Goal: Communication & Community: Answer question/provide support

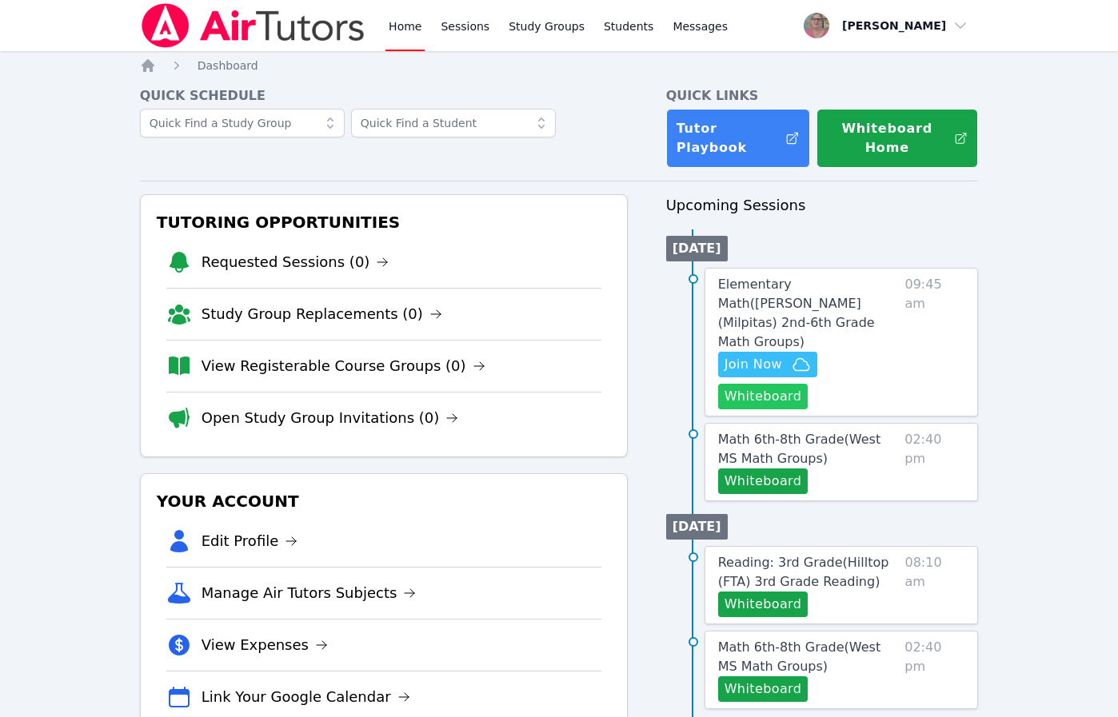
click at [772, 384] on button "Whiteboard" at bounding box center [763, 397] width 90 height 26
click at [68, 253] on div "Home Sessions Study Groups Students Messages Open user menu Nola Dorman Open ma…" at bounding box center [559, 714] width 1118 height 1429
click at [98, 420] on div "Home Sessions Study Groups Students Messages Open user menu Nola Dorman Open ma…" at bounding box center [559, 714] width 1118 height 1429
click at [785, 355] on span "Join Now" at bounding box center [768, 364] width 86 height 19
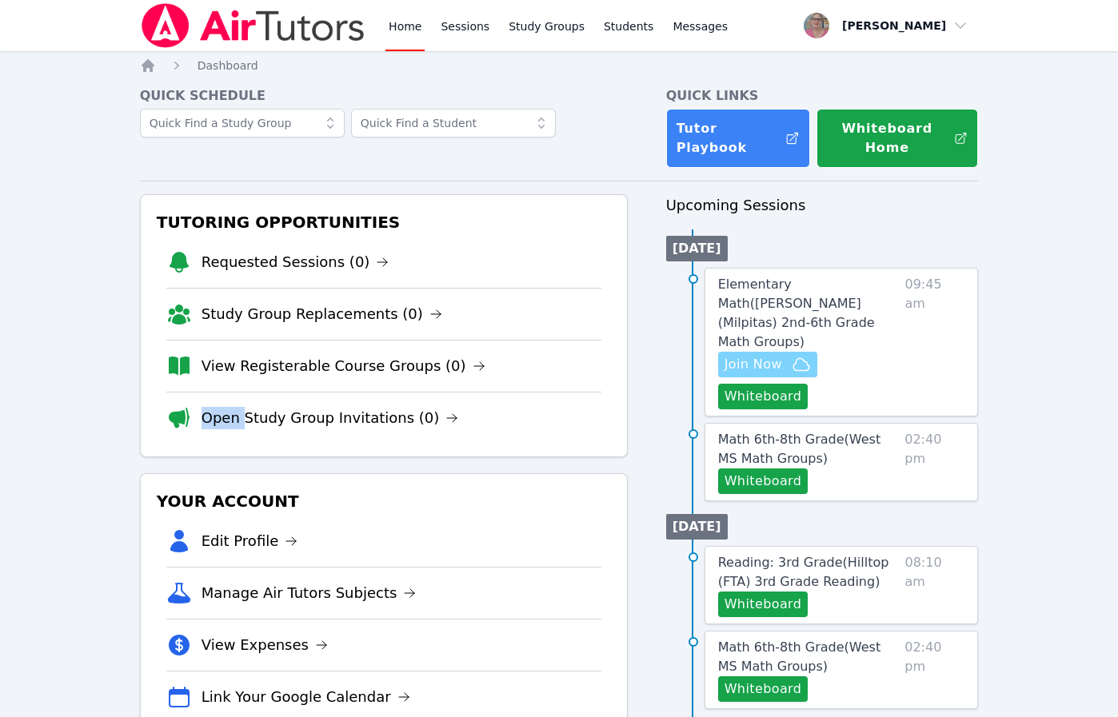
click at [785, 355] on span "Join Now" at bounding box center [768, 364] width 86 height 19
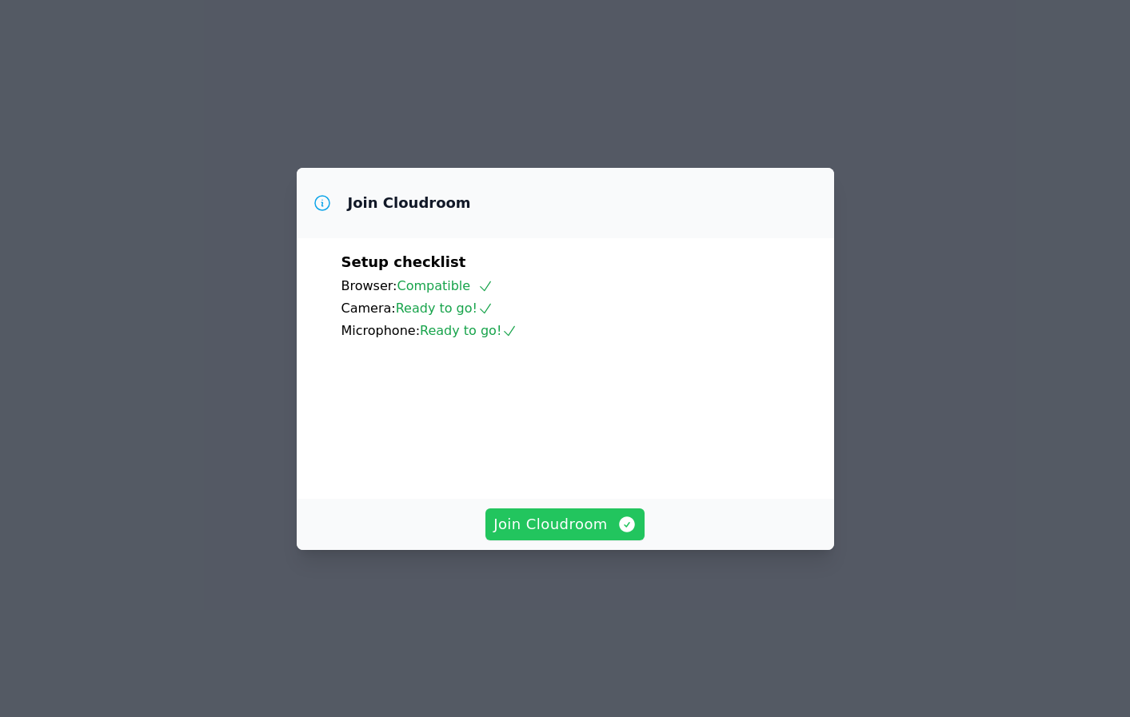
click at [566, 536] on span "Join Cloudroom" at bounding box center [564, 524] width 143 height 22
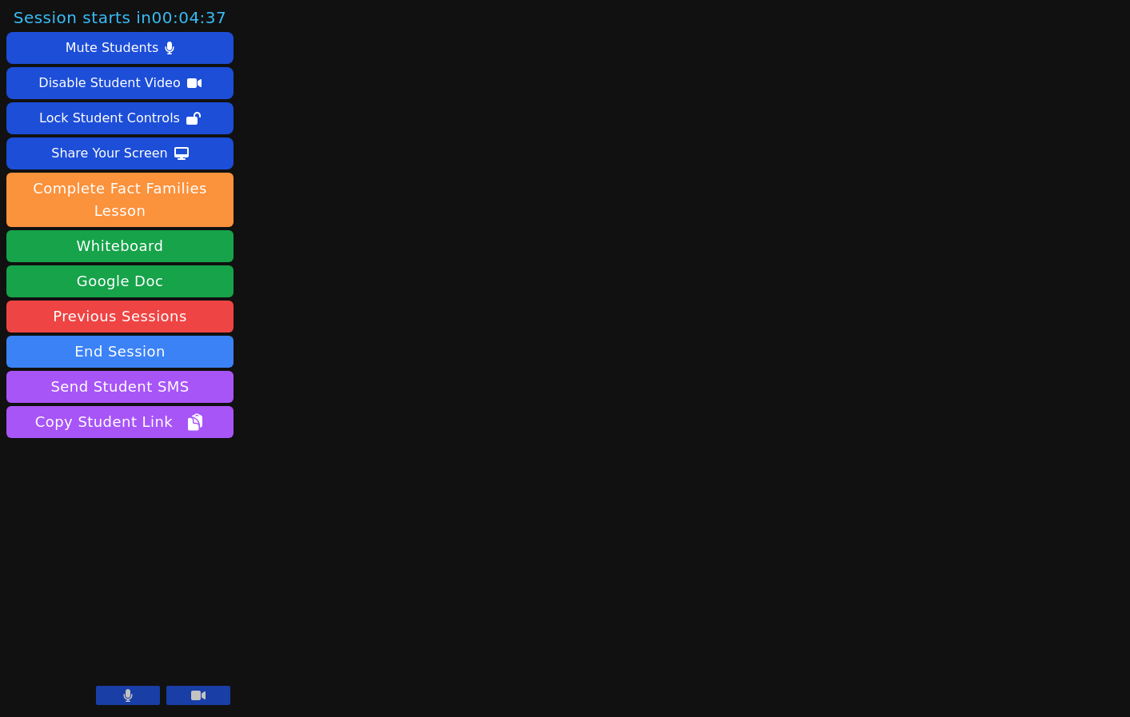
click at [137, 699] on button at bounding box center [128, 695] width 64 height 19
click at [136, 699] on button at bounding box center [128, 695] width 64 height 19
click at [136, 697] on button at bounding box center [128, 695] width 64 height 19
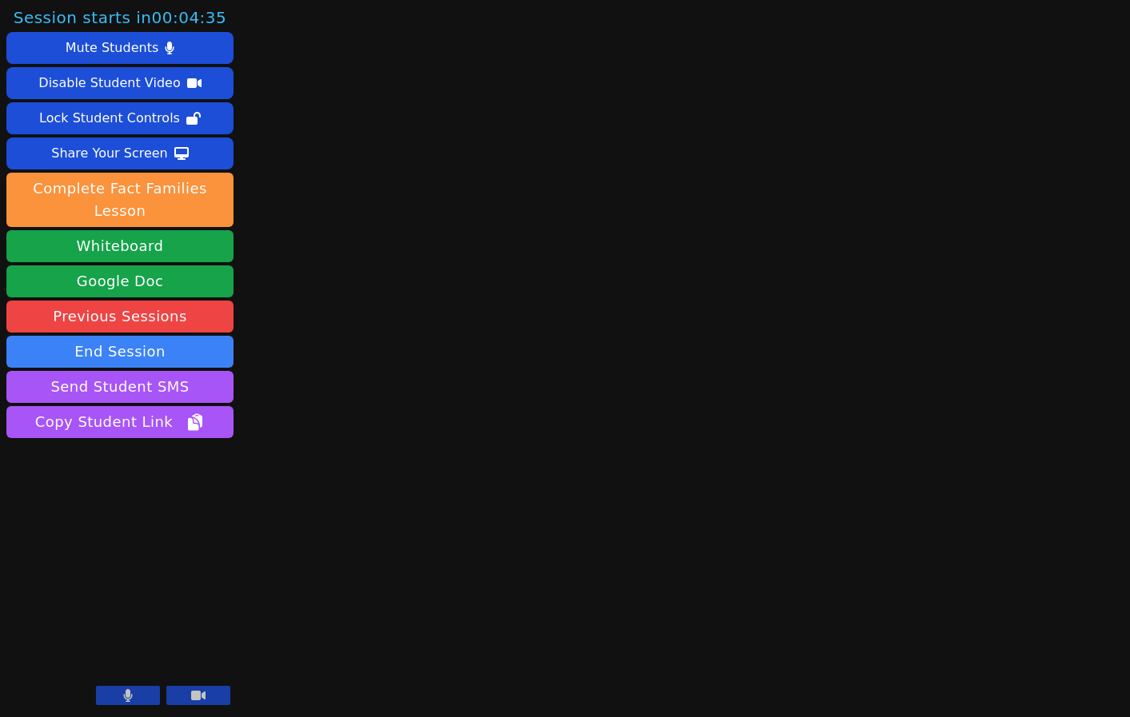
click at [136, 697] on button at bounding box center [128, 695] width 64 height 19
click at [115, 700] on button at bounding box center [128, 695] width 64 height 19
click at [359, 327] on div "Session starts in 00:04:31 Mute Students Disable Student Video Lock Student Con…" at bounding box center [565, 358] width 1130 height 717
click at [326, 538] on div "Session ends in 00:44:21 Mute Students Disable Student Video Lock Student Contr…" at bounding box center [565, 358] width 1130 height 717
click at [126, 697] on icon at bounding box center [128, 695] width 16 height 13
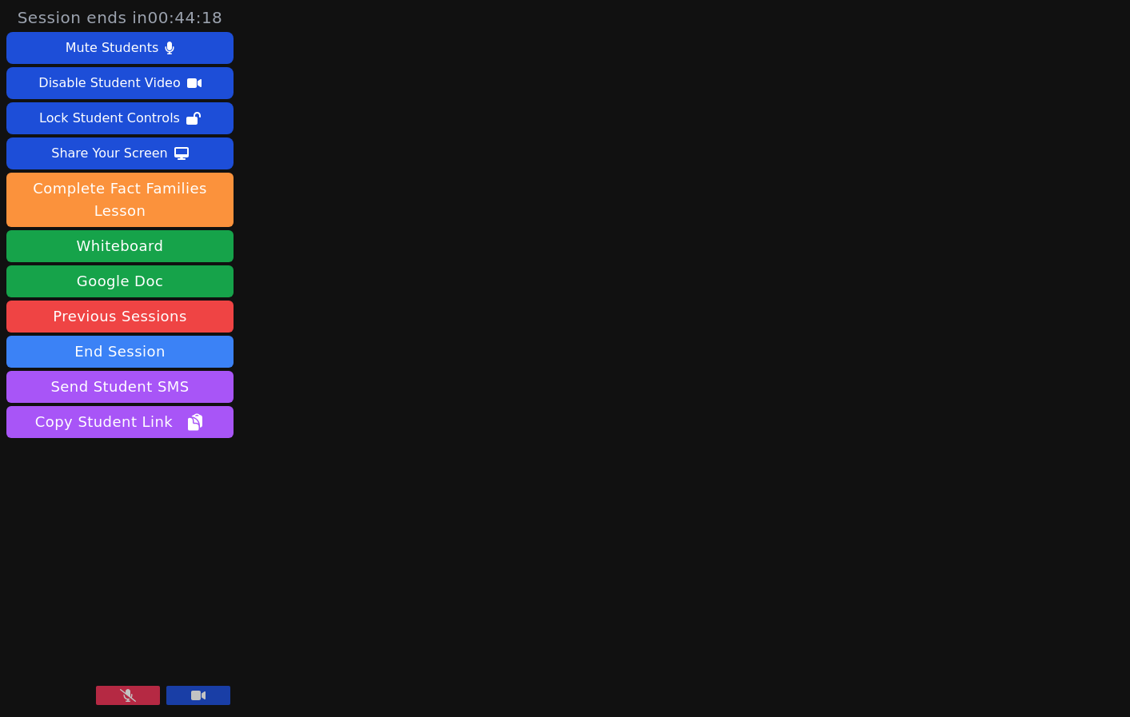
click at [126, 697] on icon at bounding box center [128, 695] width 16 height 13
click at [118, 693] on button at bounding box center [128, 695] width 64 height 19
click at [42, 513] on aside "Session ends in 00:43:48 Mute Students Disable Student Video Lock Student Contr…" at bounding box center [120, 358] width 240 height 717
click at [461, 513] on div "Session ends in 00:41:20 Mute Students Disable Student Video Lock Student Contr…" at bounding box center [565, 358] width 1130 height 717
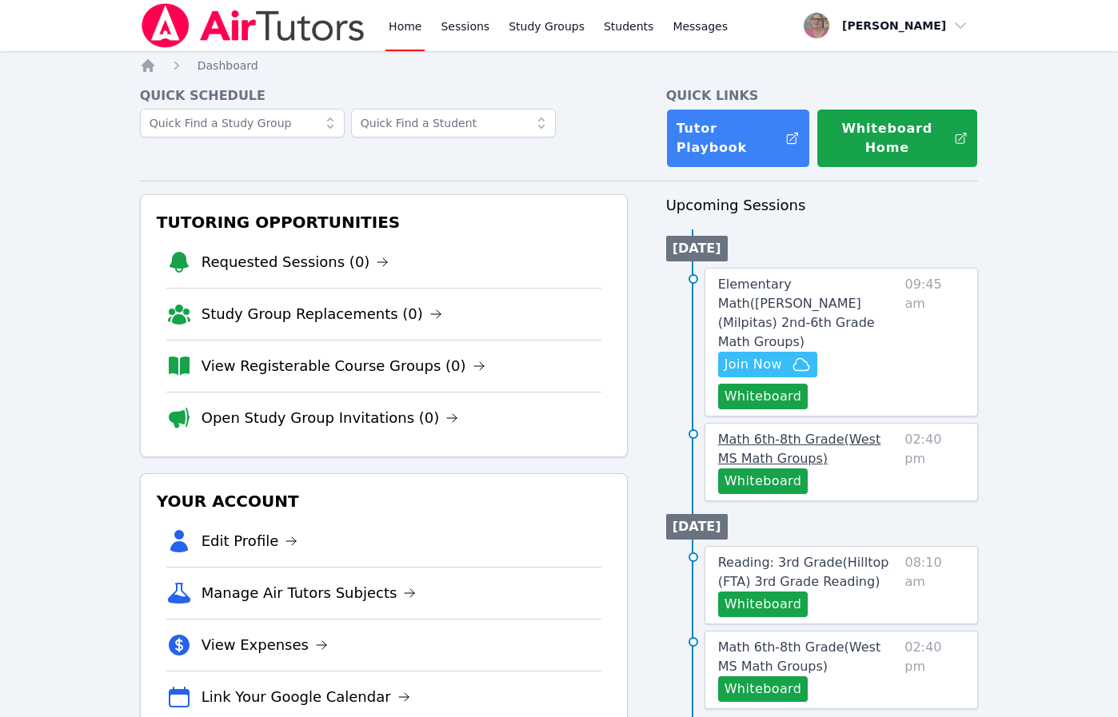
click at [748, 432] on span "Math 6th-8th Grade ( West MS Math Groups )" at bounding box center [799, 449] width 163 height 34
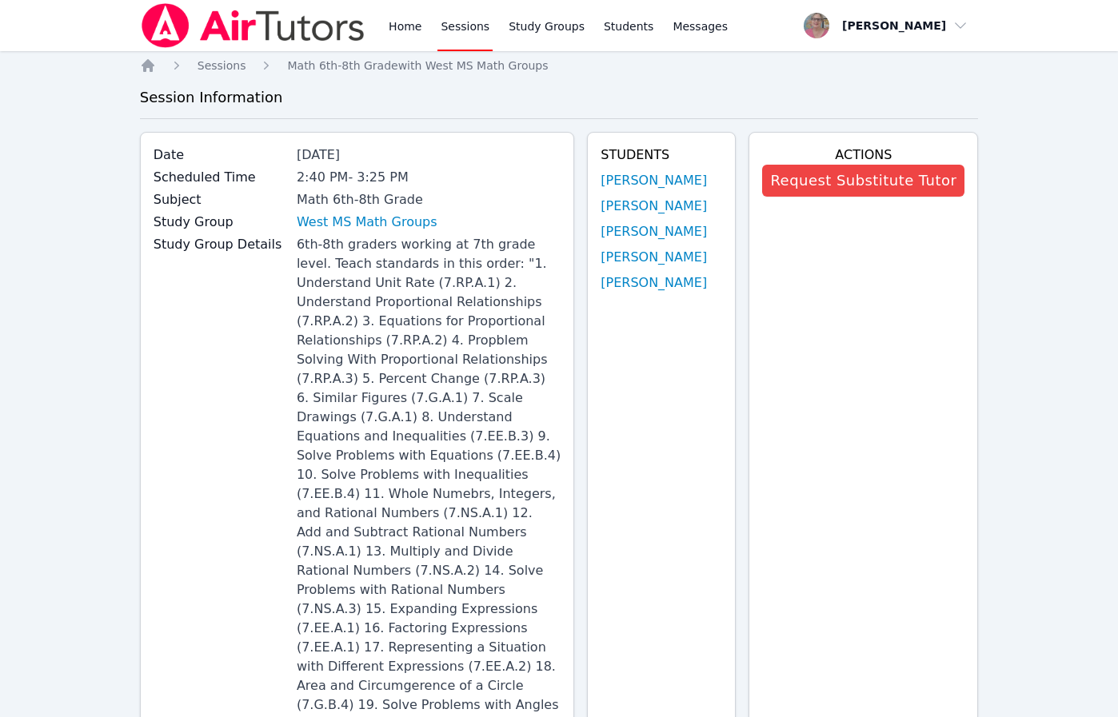
scroll to position [746, 0]
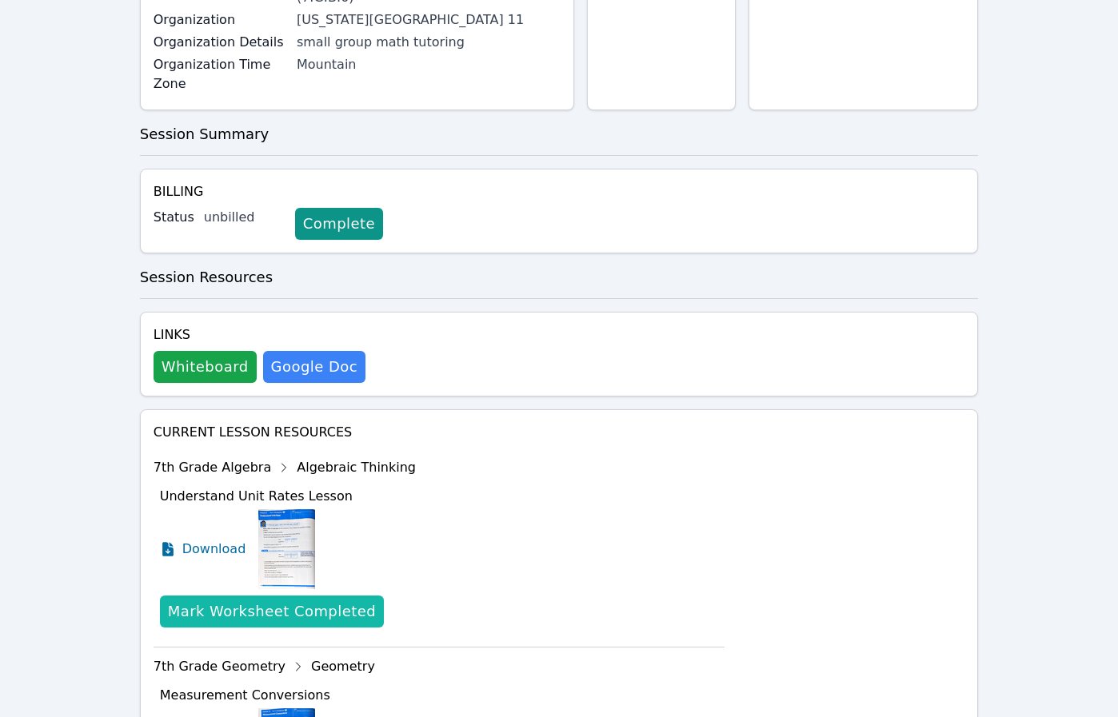
click at [327, 601] on div "Mark Worksheet Completed" at bounding box center [272, 612] width 208 height 22
click at [246, 601] on div "Mark Worksheet Completed" at bounding box center [272, 612] width 208 height 22
click at [298, 601] on div "Mark Worksheet Completed" at bounding box center [272, 612] width 208 height 22
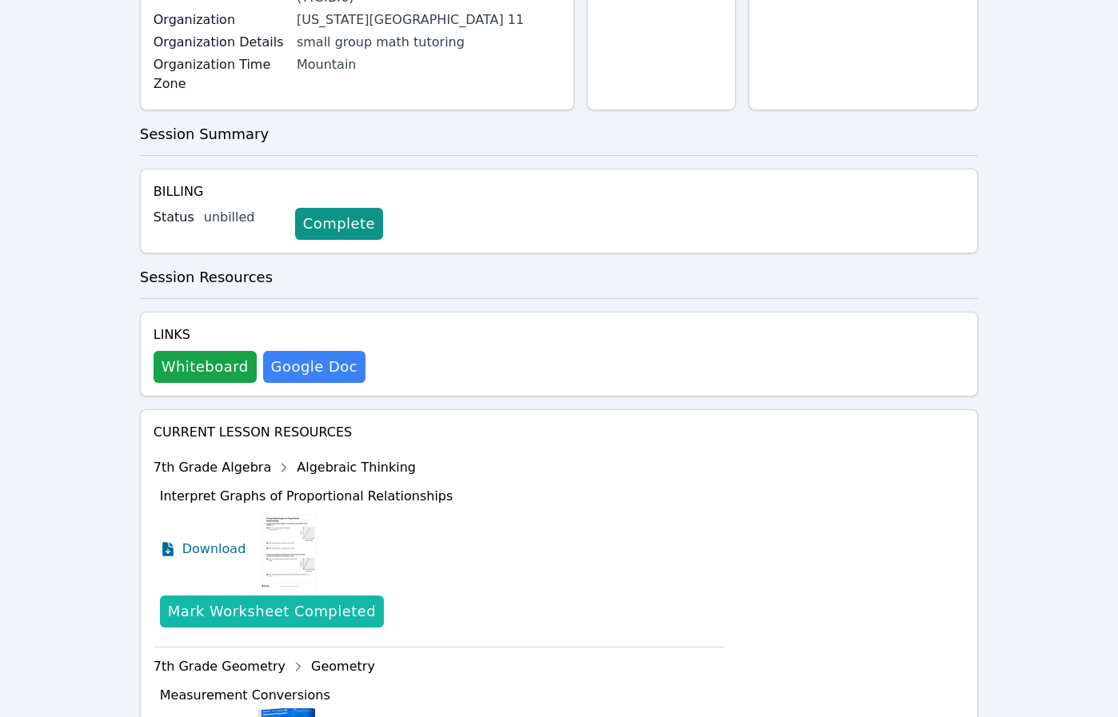
click at [299, 601] on div "Mark Worksheet Completed" at bounding box center [272, 612] width 208 height 22
click at [300, 601] on div "Mark Worksheet Completed" at bounding box center [272, 612] width 208 height 22
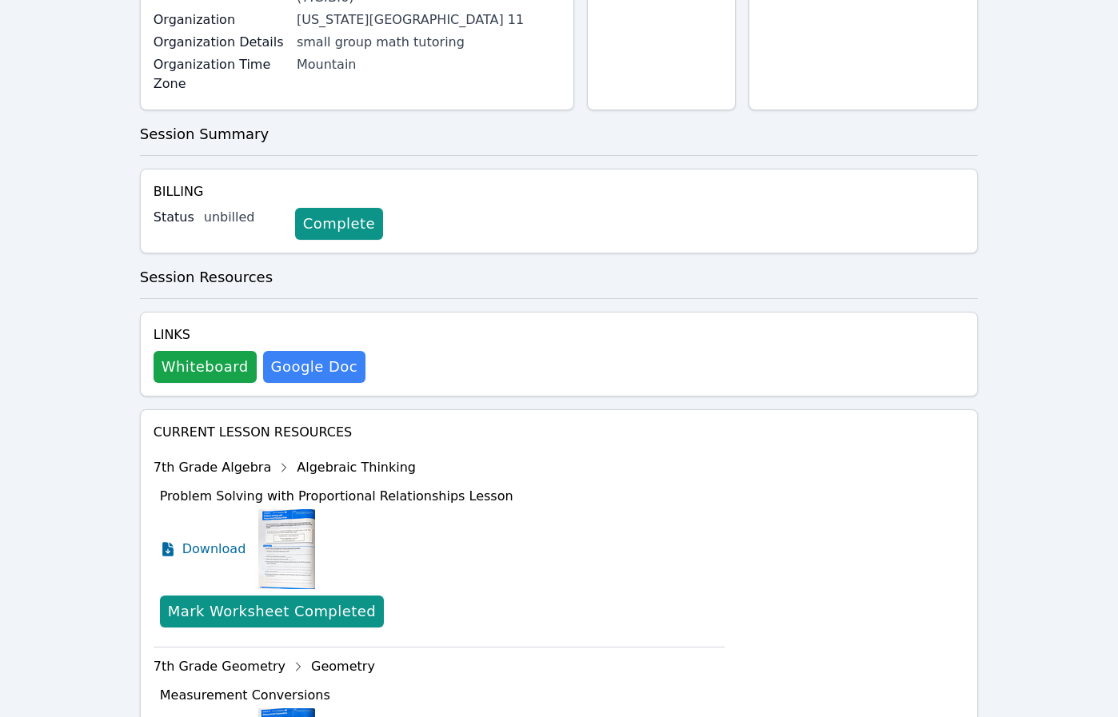
click at [300, 601] on div "Mark Worksheet Completed" at bounding box center [272, 612] width 208 height 22
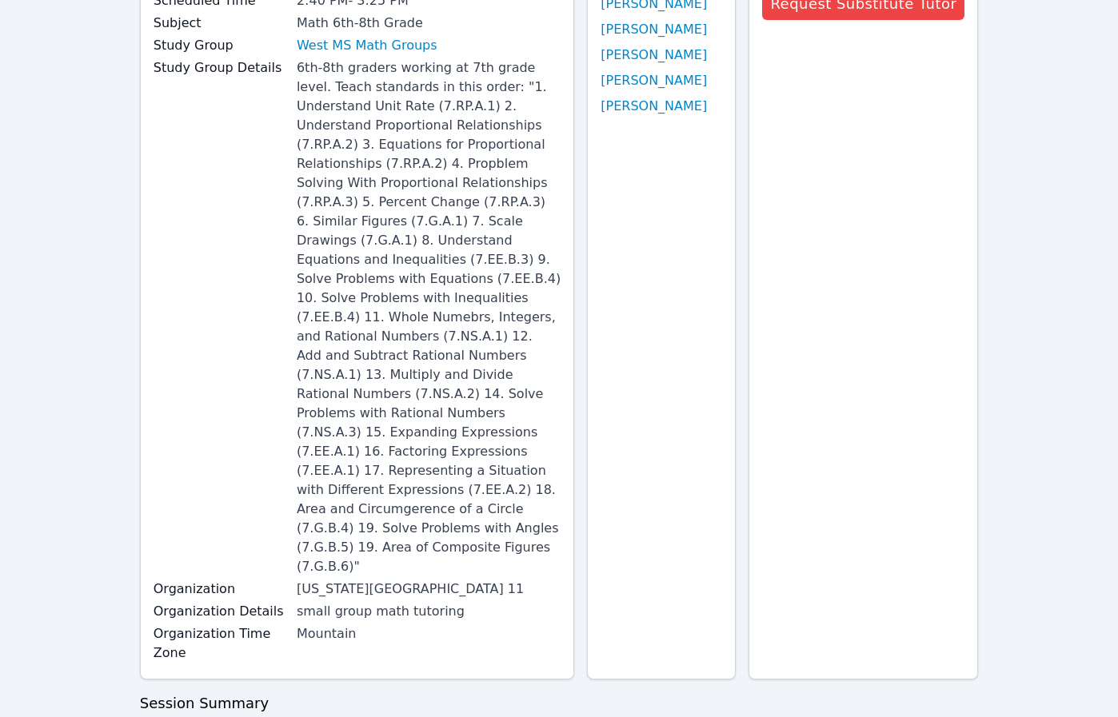
scroll to position [0, 0]
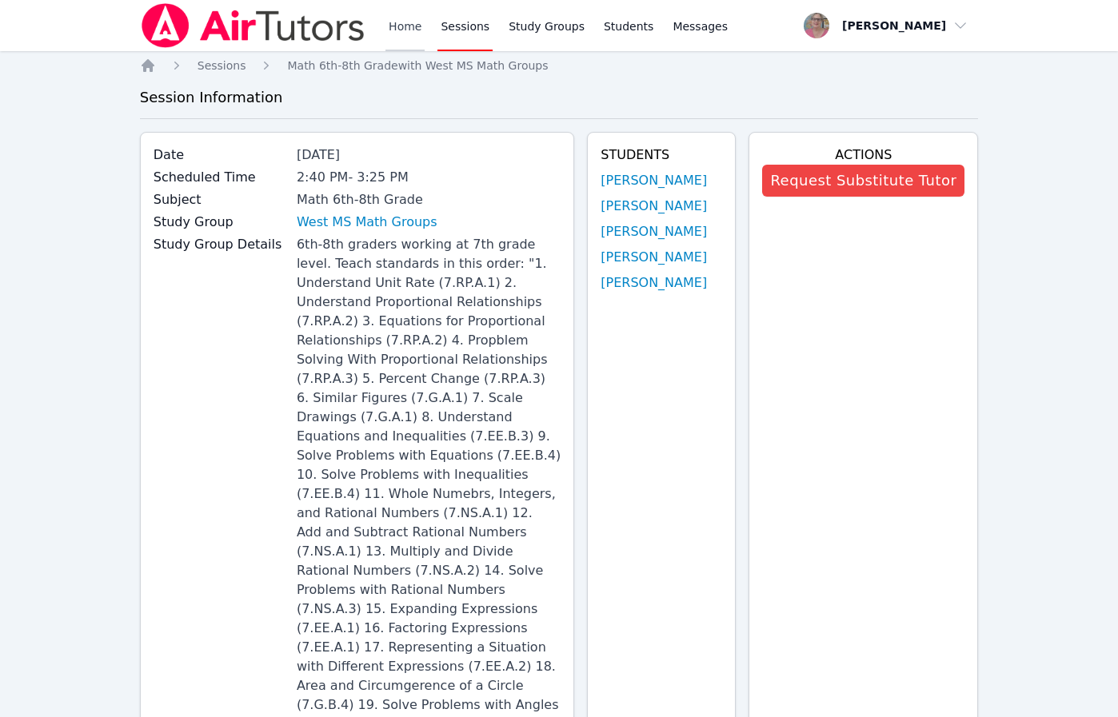
click at [409, 19] on link "Home" at bounding box center [404, 25] width 39 height 51
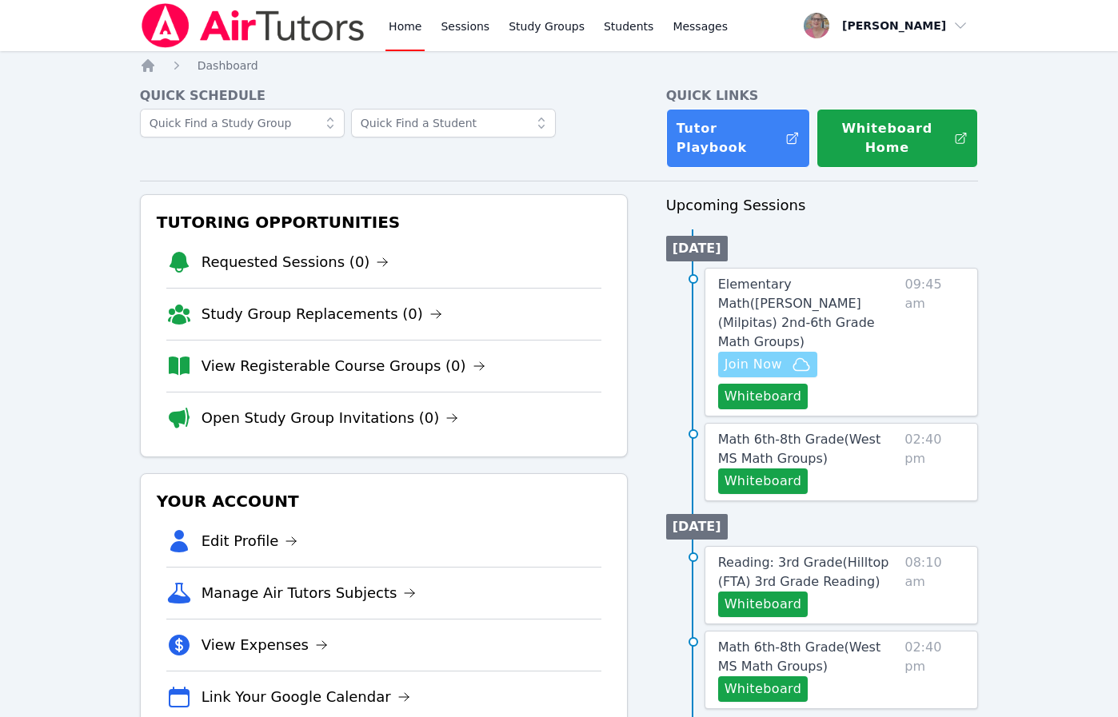
click at [732, 355] on span "Join Now" at bounding box center [754, 364] width 58 height 19
click at [813, 286] on span "Elementary Math ( Mattos (Milpitas) 2nd-6th Grade Math Groups )" at bounding box center [796, 313] width 157 height 73
click at [813, 286] on div "Home Sessions Study Groups Students Messages Open user menu Nola Dorman Open ma…" at bounding box center [559, 714] width 1118 height 1429
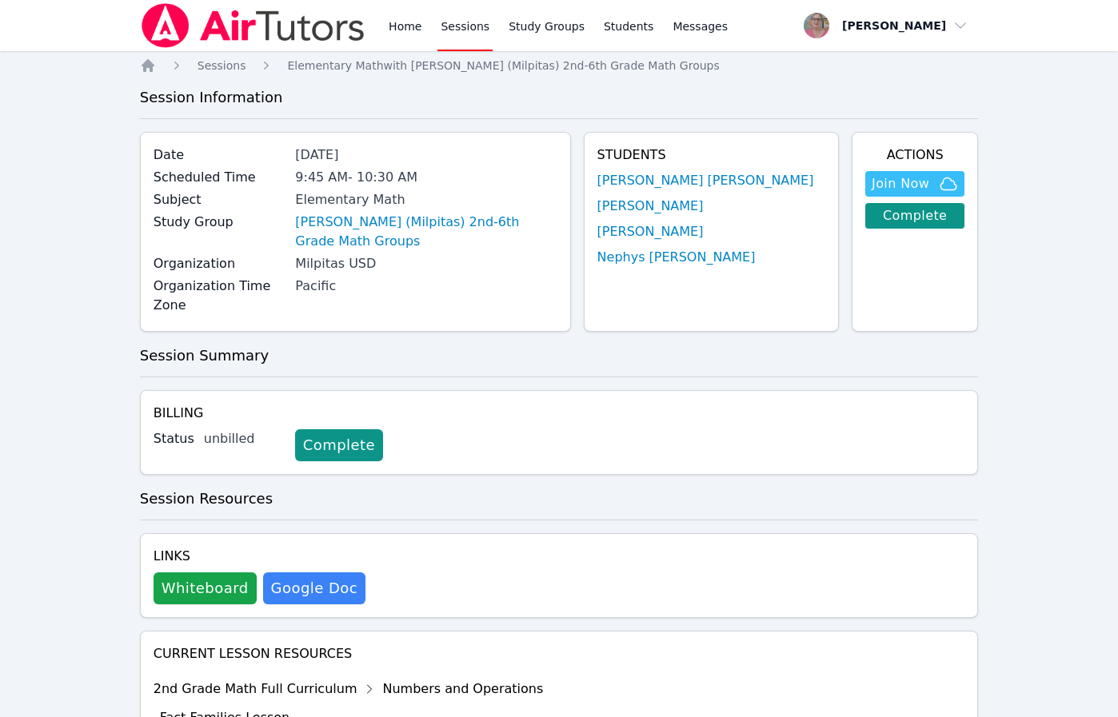
scroll to position [248, 0]
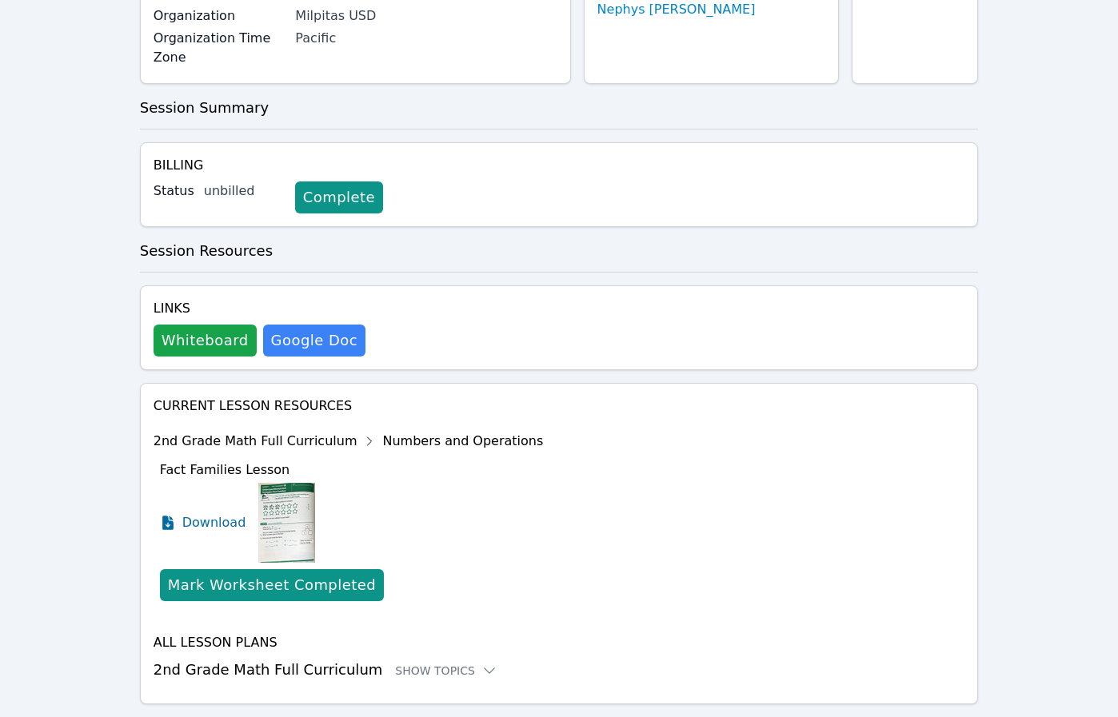
click at [325, 659] on h3 "2nd Grade Math Full Curriculum Show Topics" at bounding box center [560, 670] width 812 height 22
click at [403, 663] on div "Show Topics" at bounding box center [446, 671] width 102 height 16
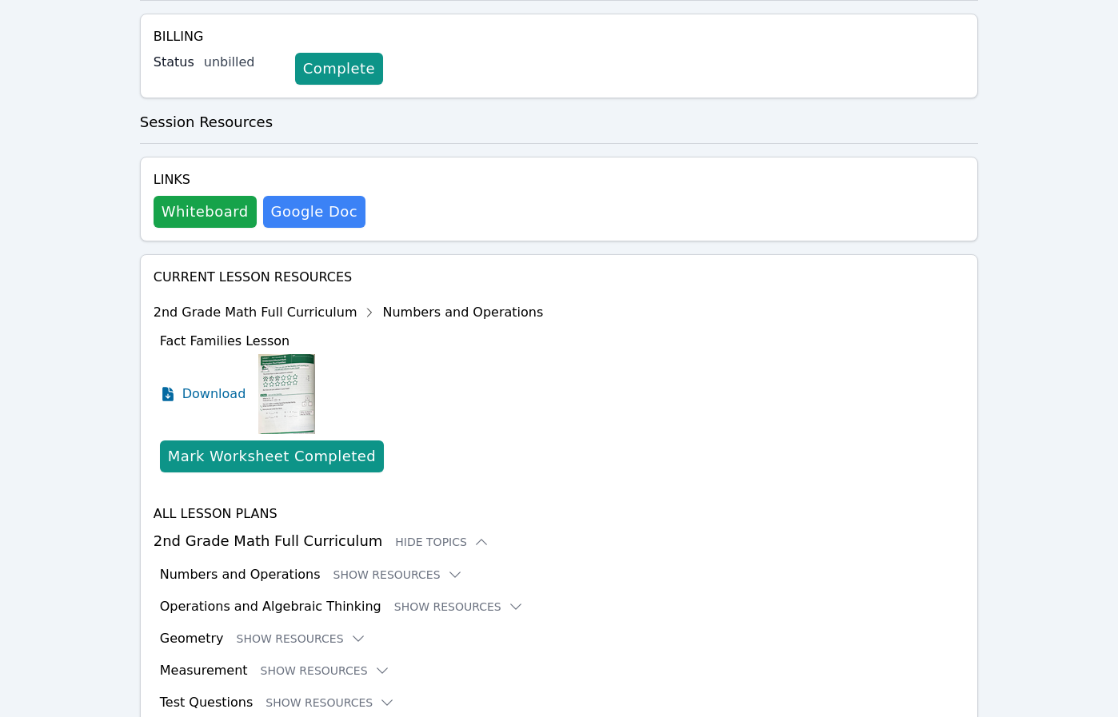
scroll to position [411, 0]
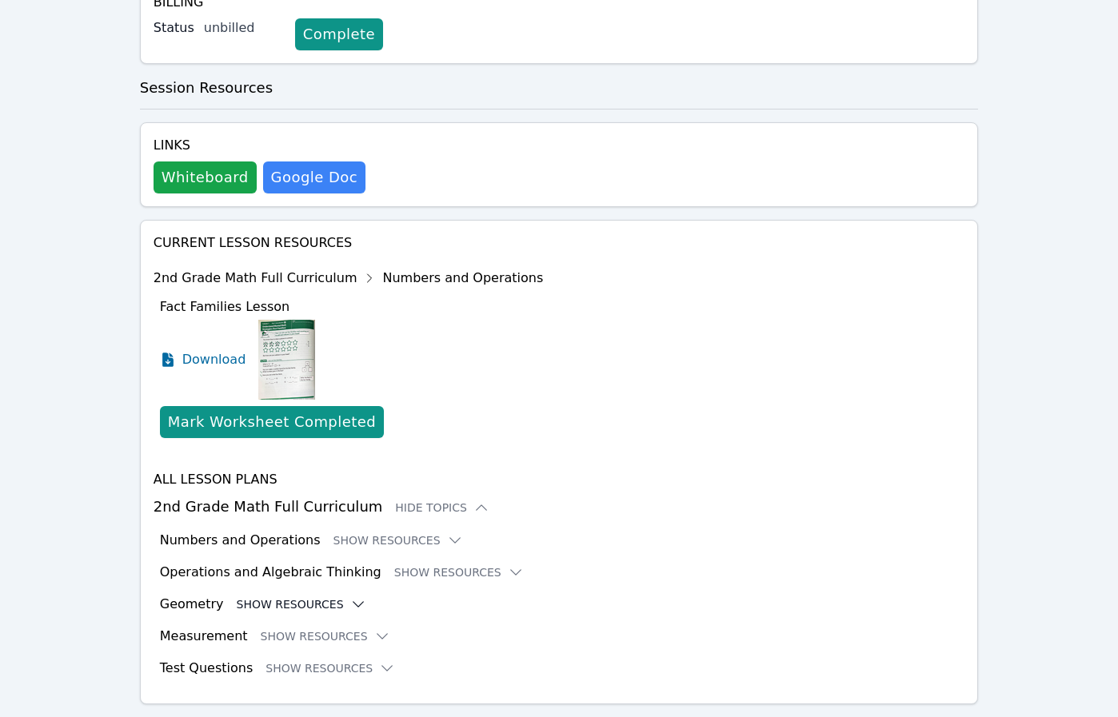
click at [288, 597] on button "Show Resources" at bounding box center [302, 605] width 130 height 16
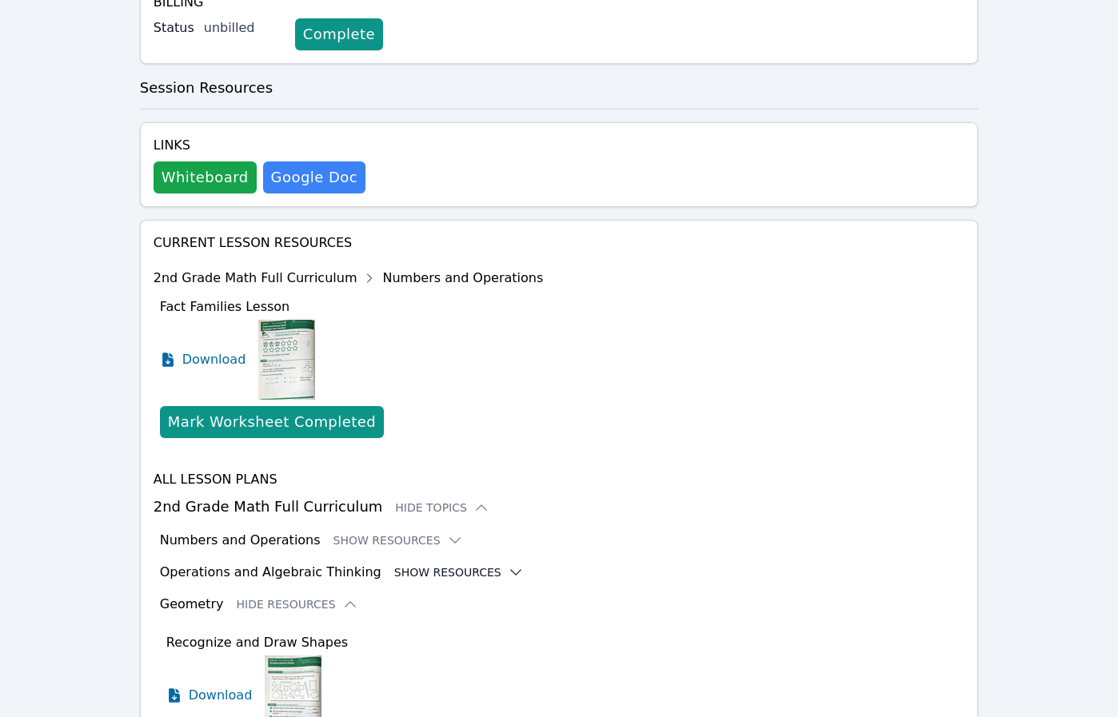
click at [411, 565] on button "Show Resources" at bounding box center [459, 573] width 130 height 16
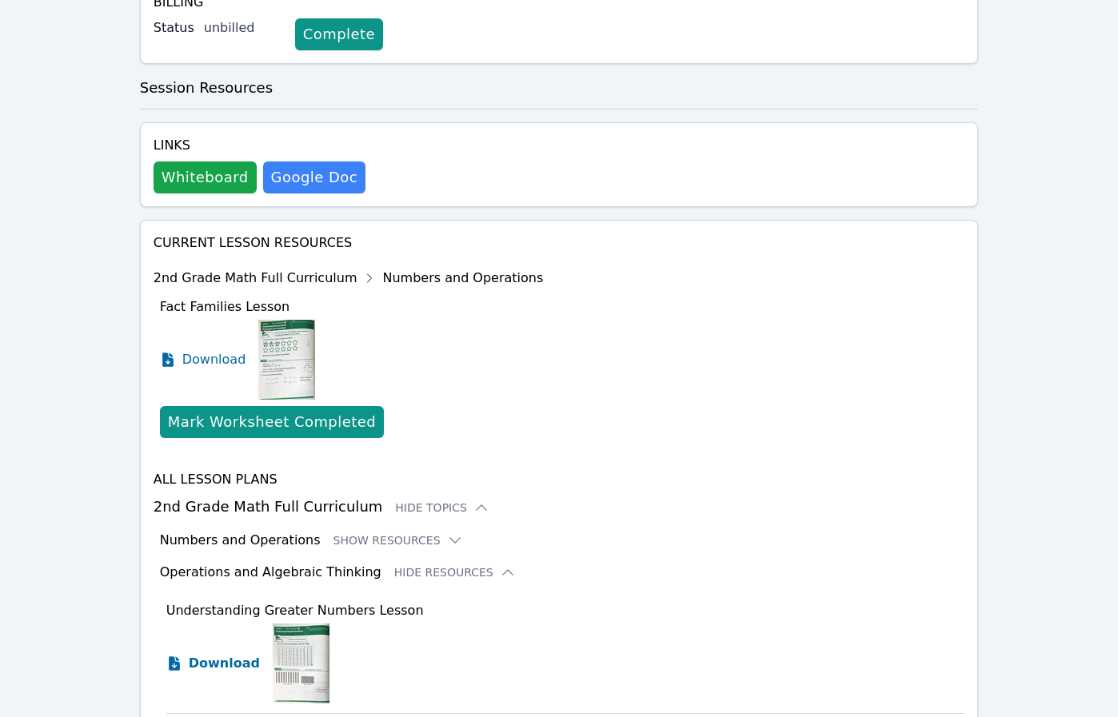
click at [207, 654] on span "Download" at bounding box center [224, 663] width 71 height 19
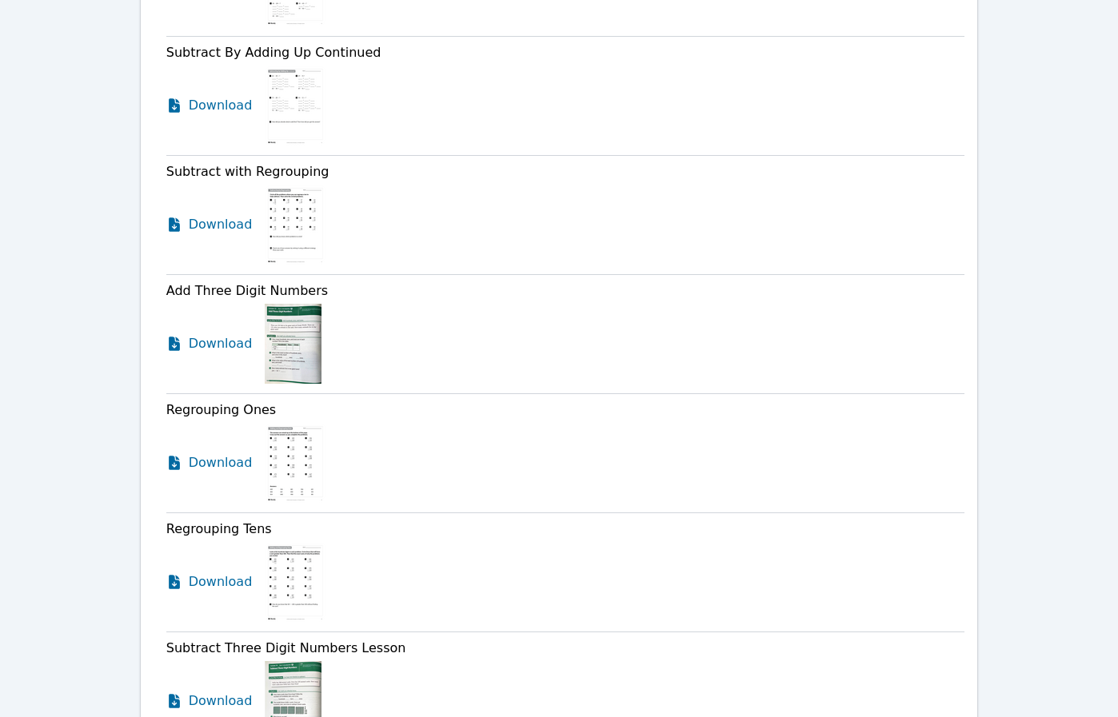
scroll to position [4725, 0]
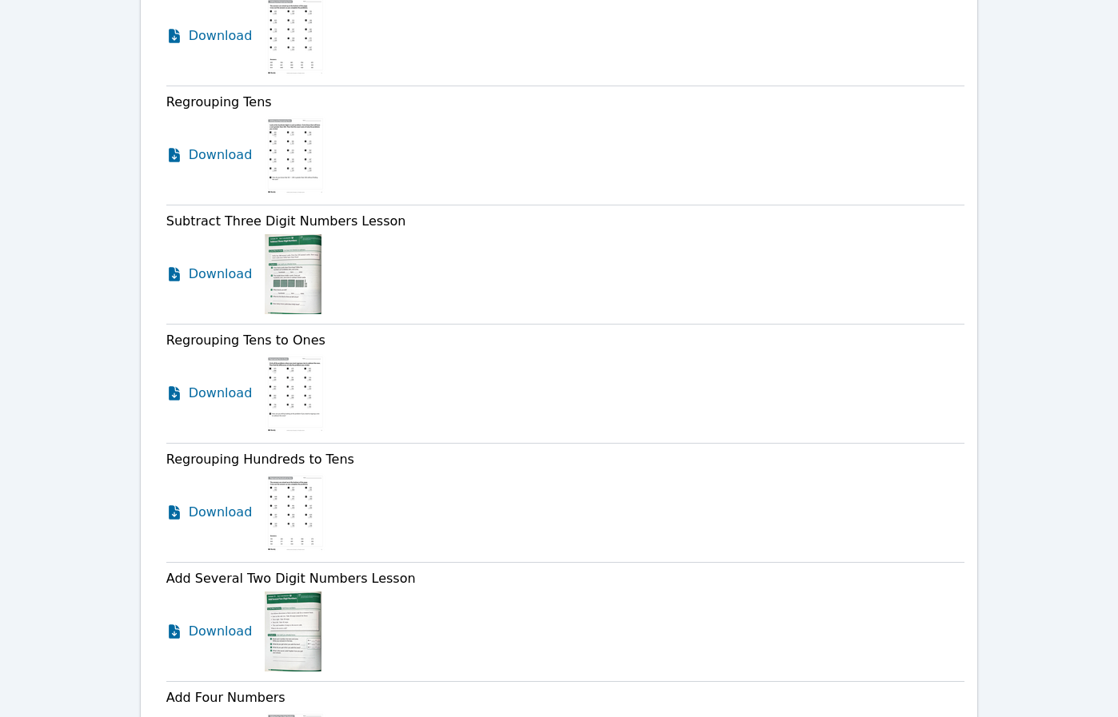
scroll to position [3115, 0]
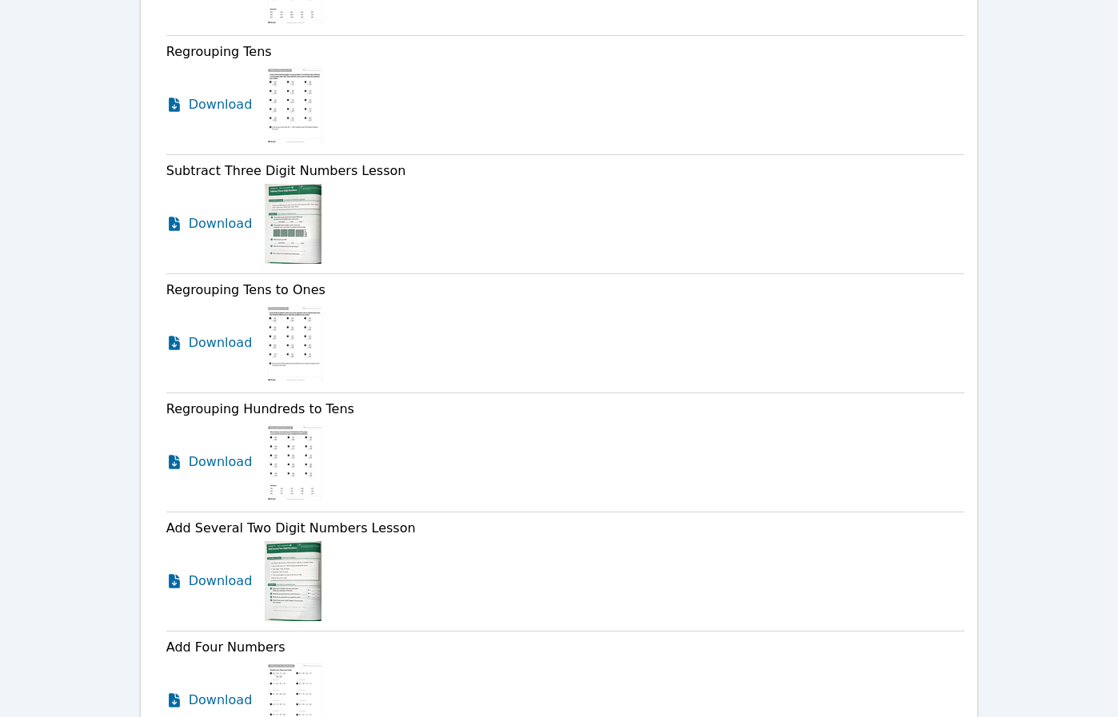
drag, startPoint x: 56, startPoint y: 318, endPoint x: 133, endPoint y: 231, distance: 116.2
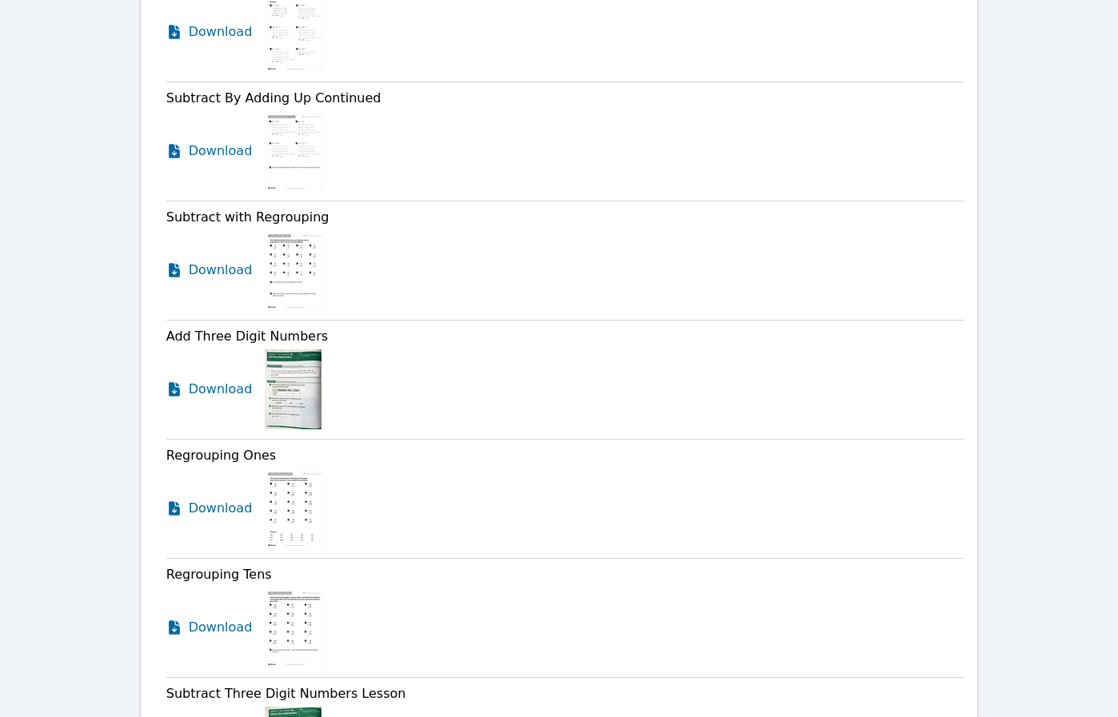
scroll to position [992, 0]
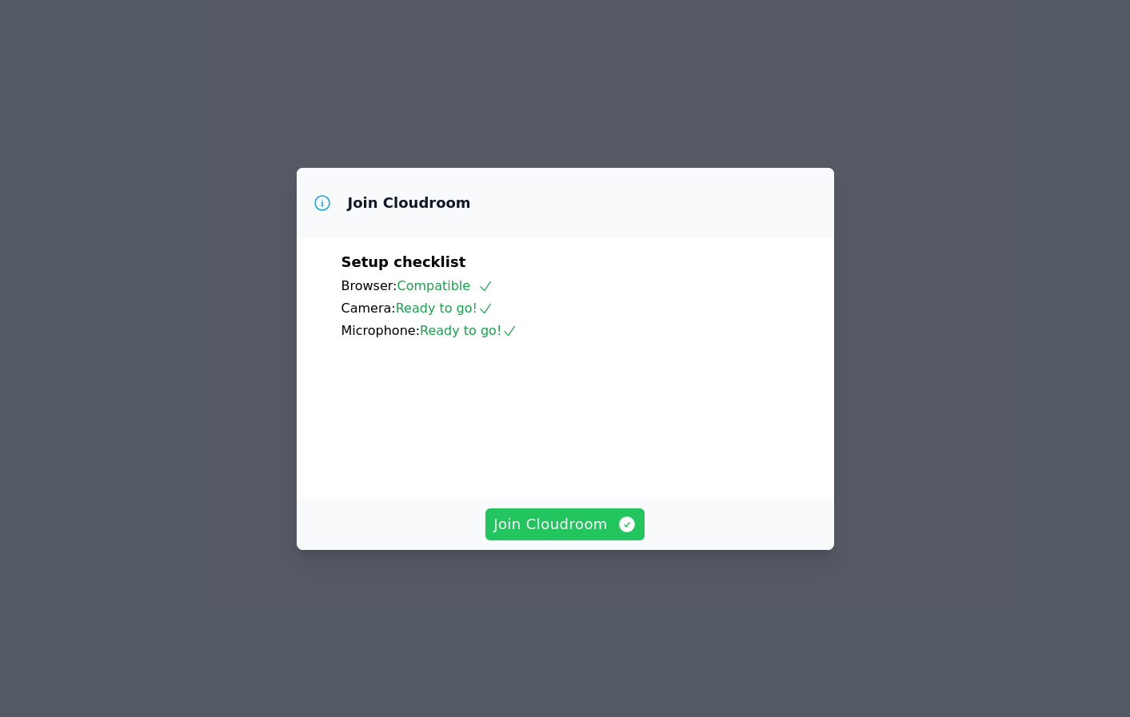
click at [609, 541] on button "Join Cloudroom" at bounding box center [564, 525] width 159 height 32
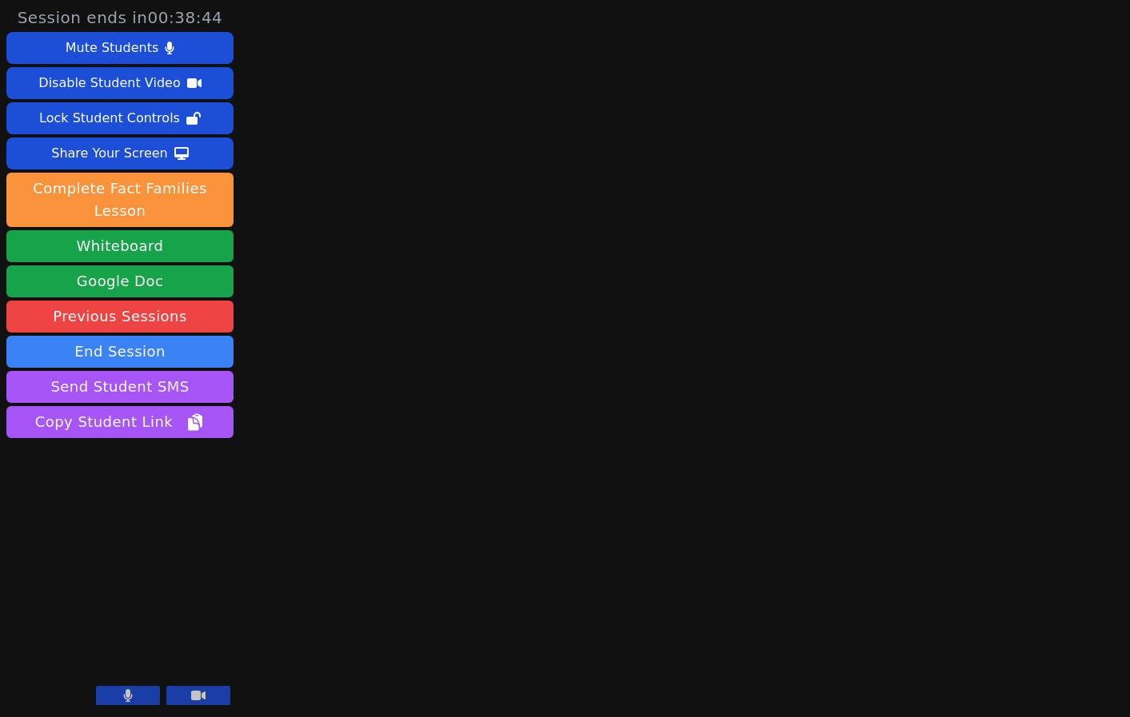
click at [351, 571] on div "Session ends in 00:38:44 Mute Students Disable Student Video Lock Student Contr…" at bounding box center [565, 358] width 1130 height 717
click at [107, 697] on button at bounding box center [128, 695] width 64 height 19
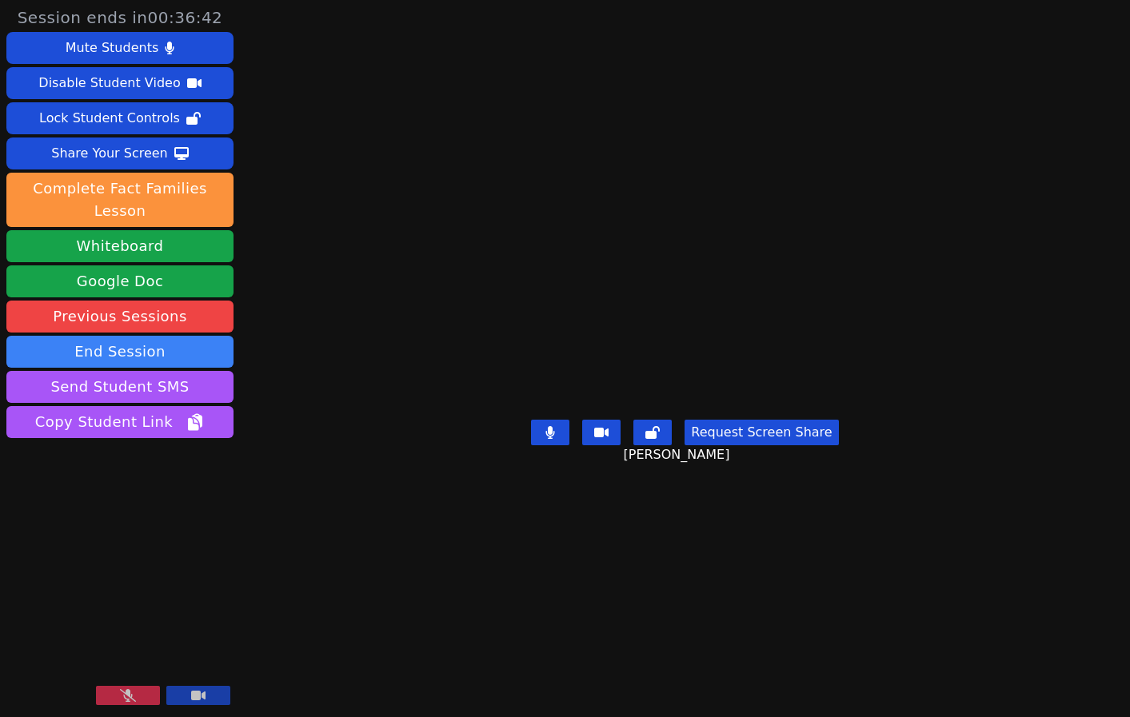
click at [236, 449] on aside "Session ends in 00:36:42 Mute Students Disable Student Video Lock Student Contr…" at bounding box center [120, 358] width 240 height 717
click at [142, 690] on button at bounding box center [128, 695] width 64 height 19
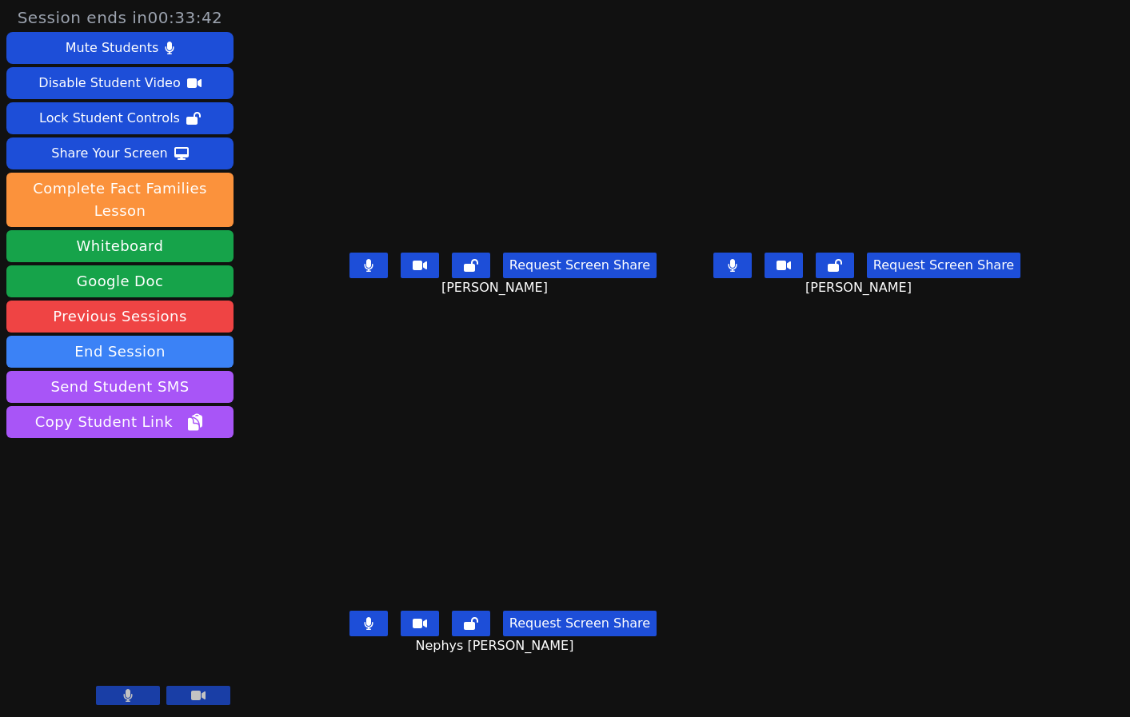
click at [54, 470] on aside "Session ends in 00:33:42 Mute Students Disable Student Video Lock Student Contr…" at bounding box center [120, 358] width 240 height 717
click at [752, 276] on button at bounding box center [732, 266] width 38 height 26
click at [364, 272] on icon at bounding box center [369, 265] width 10 height 13
click at [127, 488] on aside "Session ends in 00:31:54 Mute Students Disable Student Video Lock Student Contr…" at bounding box center [120, 358] width 240 height 717
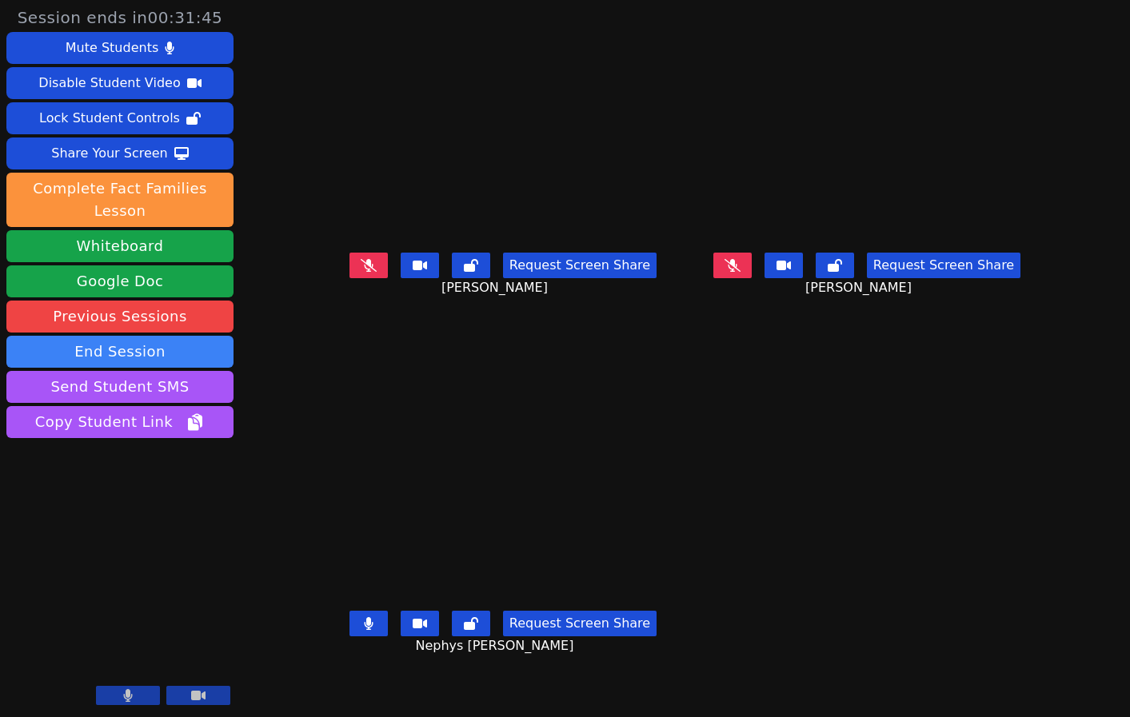
click at [349, 278] on button at bounding box center [368, 266] width 38 height 26
click at [752, 278] on button at bounding box center [732, 266] width 38 height 26
click at [98, 510] on aside "Session ends in 00:31:24 Mute Students Disable Student Video Lock Student Contr…" at bounding box center [120, 358] width 240 height 717
click at [118, 480] on aside "Session ends in 00:31:09 Mute Students Disable Student Video Lock Student Contr…" at bounding box center [120, 358] width 240 height 717
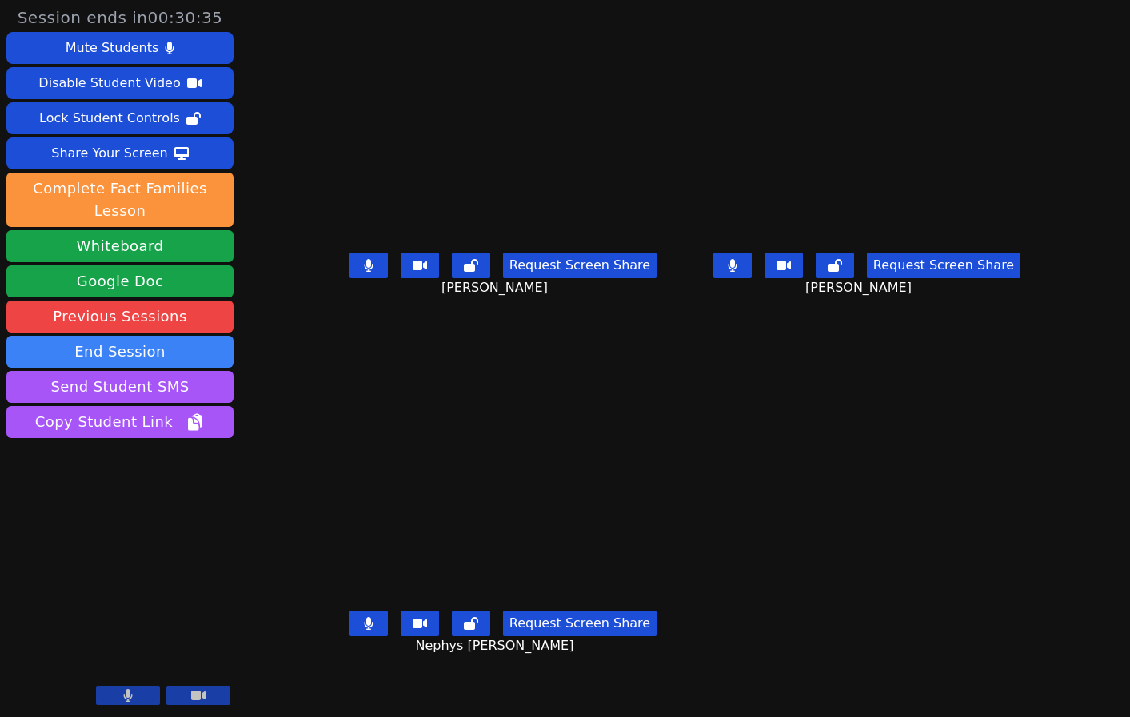
click at [141, 462] on aside "Session ends in 00:30:35 Mute Students Disable Student Video Lock Student Contr…" at bounding box center [120, 358] width 240 height 717
click at [113, 493] on aside "Session ends in 00:29:35 Mute Students Disable Student Video Lock Student Contr…" at bounding box center [120, 358] width 240 height 717
click at [180, 477] on aside "Session ends in 00:29:23 Mute Students Disable Student Video Lock Student Contr…" at bounding box center [120, 358] width 240 height 717
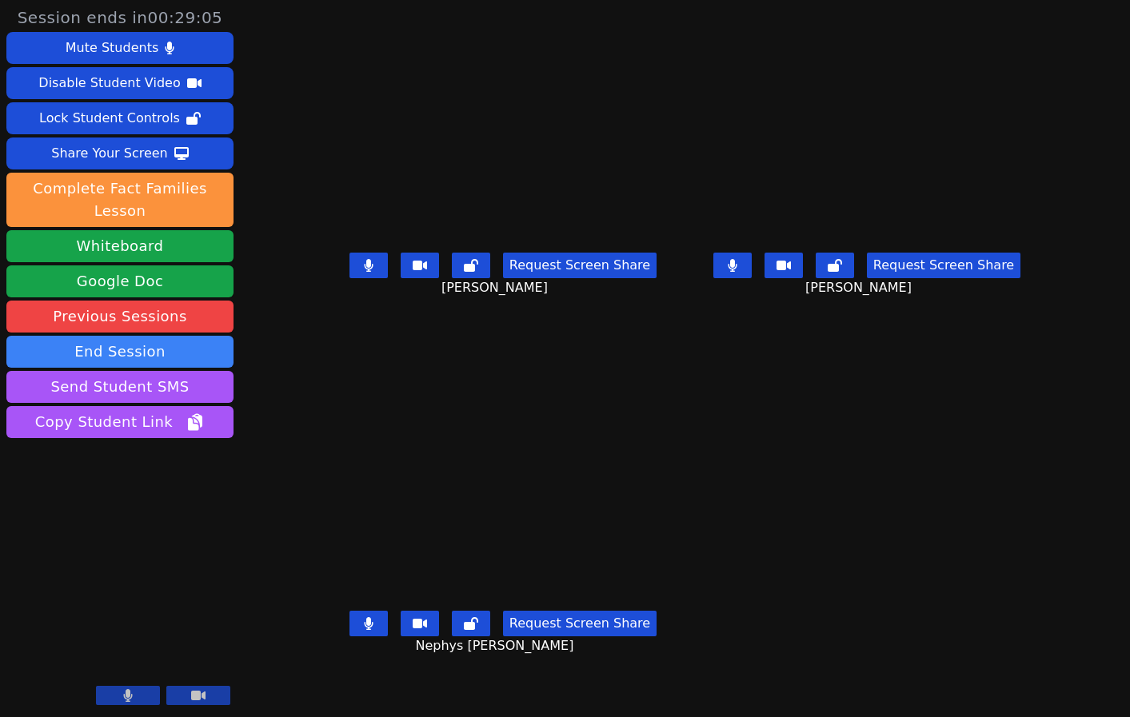
click at [115, 481] on aside "Session ends in 00:29:05 Mute Students Disable Student Video Lock Student Contr…" at bounding box center [120, 358] width 240 height 717
click at [171, 451] on aside "Session ends in 00:28:30 Mute Students Disable Student Video Lock Student Contr…" at bounding box center [120, 358] width 240 height 717
click at [115, 498] on aside "Session ends in 00:28:19 Mute Students Disable Student Video Lock Student Contr…" at bounding box center [120, 358] width 240 height 717
click at [88, 520] on aside "Session ends in 00:28:03 Mute Students Disable Student Video Lock Student Contr…" at bounding box center [120, 358] width 240 height 717
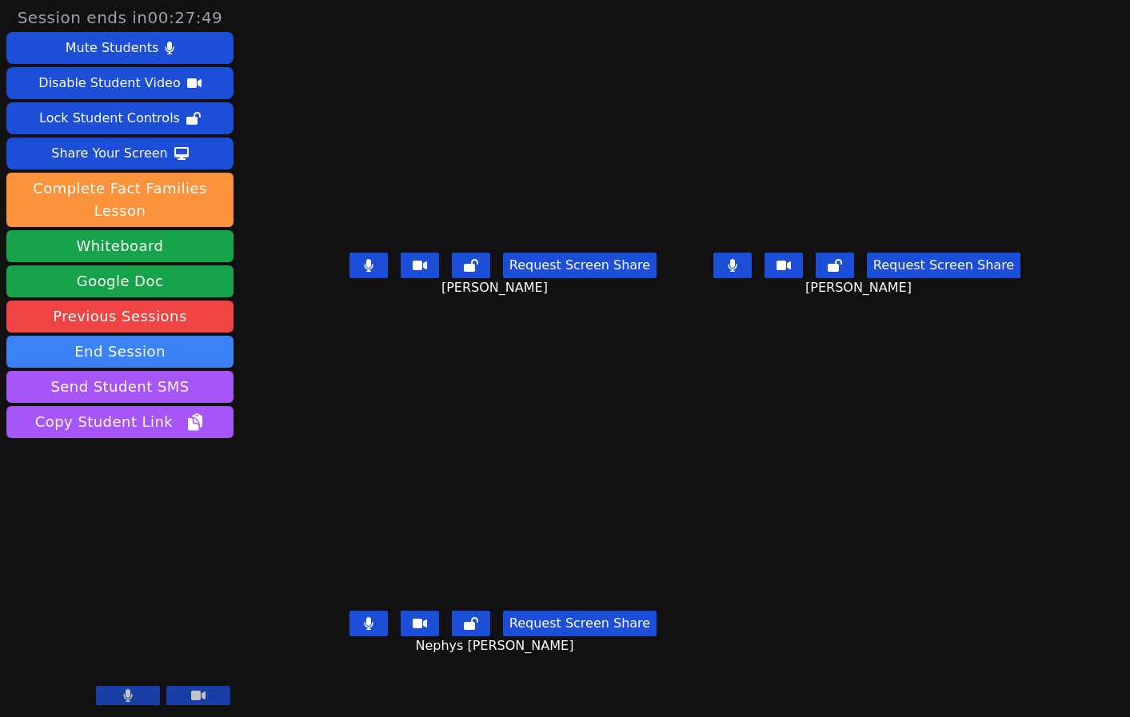
click at [134, 498] on aside "Session ends in 00:27:49 Mute Students Disable Student Video Lock Student Contr…" at bounding box center [120, 358] width 240 height 717
click at [158, 498] on aside "Session ends in 00:27:26 Mute Students Disable Student Video Lock Student Contr…" at bounding box center [120, 358] width 240 height 717
click at [109, 521] on aside "Session ends in 00:27:05 Mute Students Disable Student Video Lock Student Contr…" at bounding box center [120, 358] width 240 height 717
click at [161, 508] on aside "Session ends in 00:26:10 Mute Students Disable Student Video Lock Student Contr…" at bounding box center [120, 358] width 240 height 717
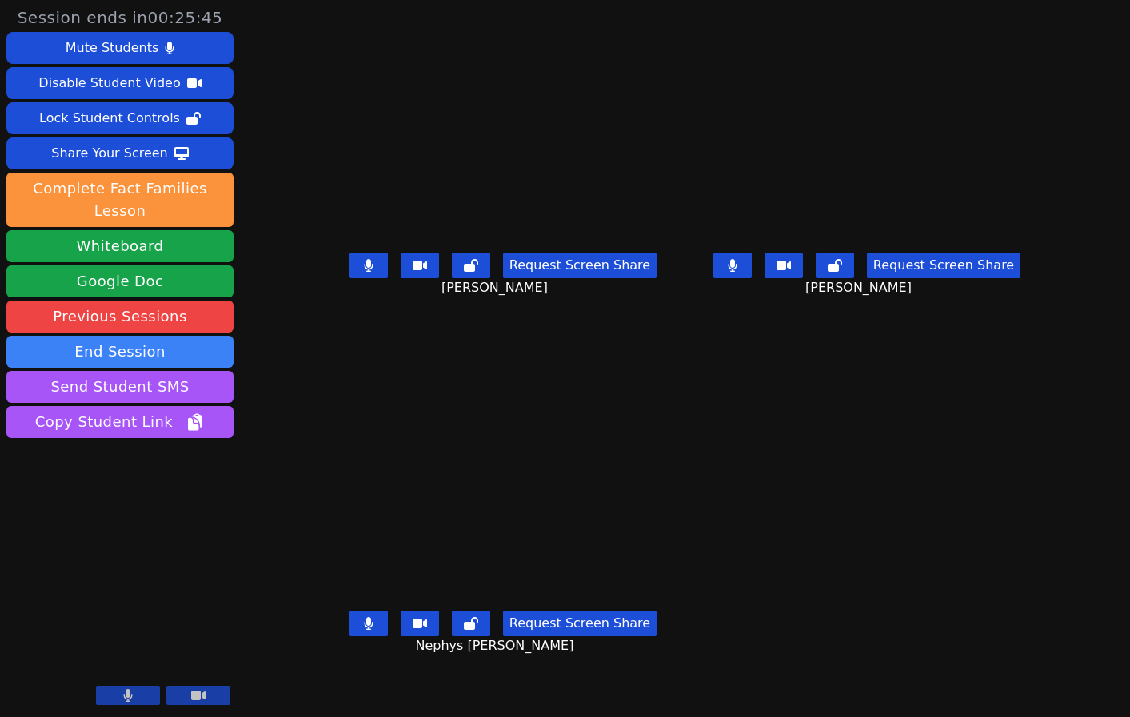
click at [114, 489] on aside "Session ends in 00:25:45 Mute Students Disable Student Video Lock Student Contr…" at bounding box center [120, 358] width 240 height 717
click at [126, 464] on aside "Session ends in 00:25:23 Mute Students Disable Student Video Lock Student Contr…" at bounding box center [120, 358] width 240 height 717
click at [89, 494] on aside "Session ends in 00:24:49 Mute Students Disable Student Video Lock Student Contr…" at bounding box center [120, 358] width 240 height 717
click at [160, 477] on aside "Session ends in 00:24:20 Mute Students Disable Student Video Lock Student Contr…" at bounding box center [120, 358] width 240 height 717
click at [54, 486] on aside "Session ends in 00:23:56 Mute Students Disable Student Video Lock Student Contr…" at bounding box center [120, 358] width 240 height 717
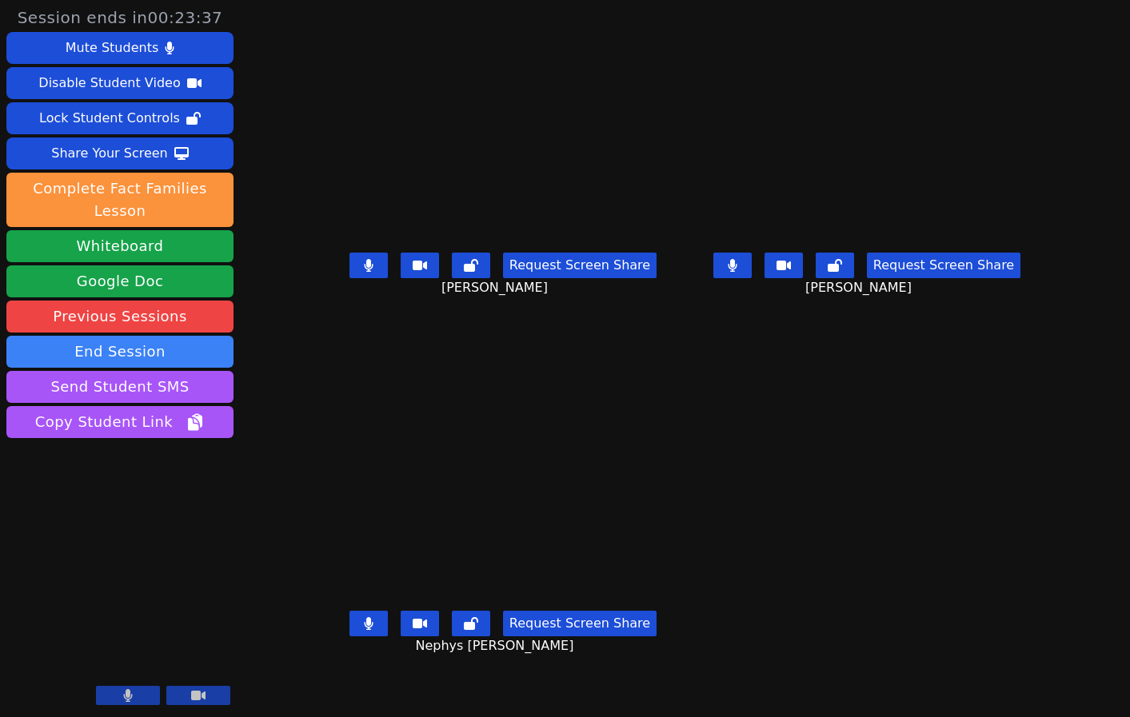
click at [752, 278] on button at bounding box center [732, 266] width 38 height 26
click at [349, 278] on button at bounding box center [368, 266] width 38 height 26
click at [116, 489] on aside "Session ends in 00:23:12 Mute Students Disable Student Video Lock Student Contr…" at bounding box center [120, 358] width 240 height 717
click at [37, 509] on aside "Session ends in 00:23:04 Mute Students Disable Student Video Lock Student Contr…" at bounding box center [120, 358] width 240 height 717
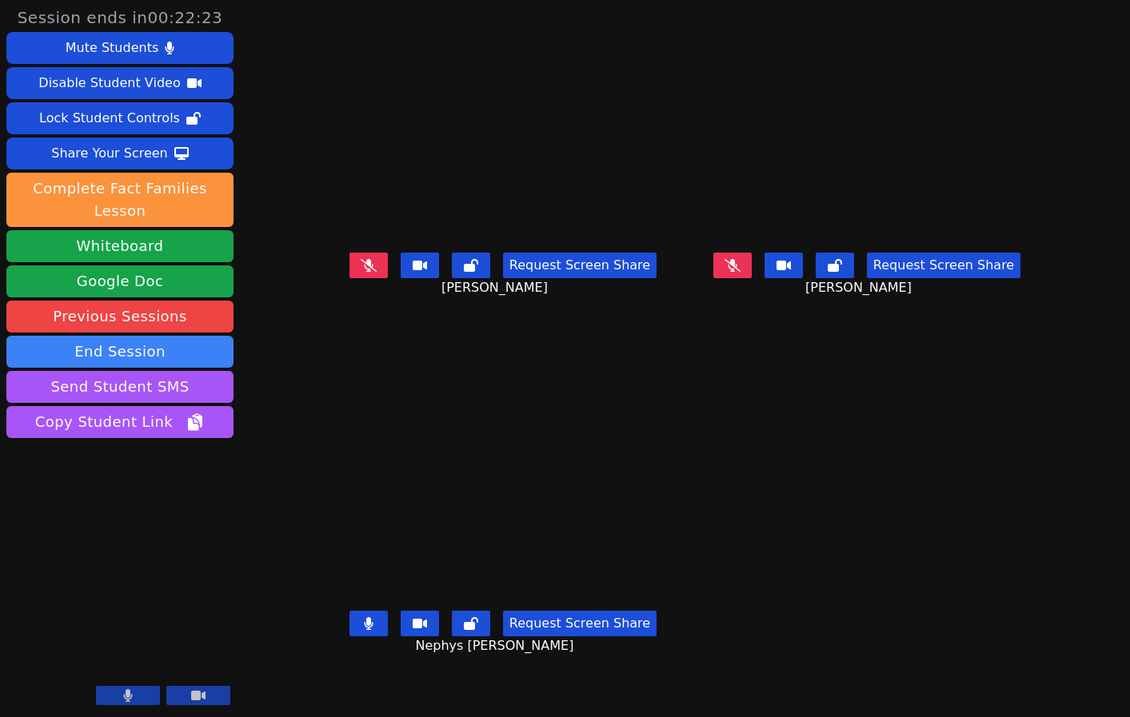
click at [143, 497] on aside "Session ends in 00:22:23 Mute Students Disable Student Video Lock Student Contr…" at bounding box center [120, 358] width 240 height 717
click at [109, 529] on aside "Session ends in 00:21:51 Mute Students Disable Student Video Lock Student Contr…" at bounding box center [120, 358] width 240 height 717
click at [166, 480] on aside "Session ends in 00:20:57 Mute Students Disable Student Video Lock Student Contr…" at bounding box center [120, 358] width 240 height 717
click at [159, 509] on aside "Session ends in 00:20:50 Mute Students Disable Student Video Lock Student Contr…" at bounding box center [120, 358] width 240 height 717
click at [349, 278] on button at bounding box center [368, 266] width 38 height 26
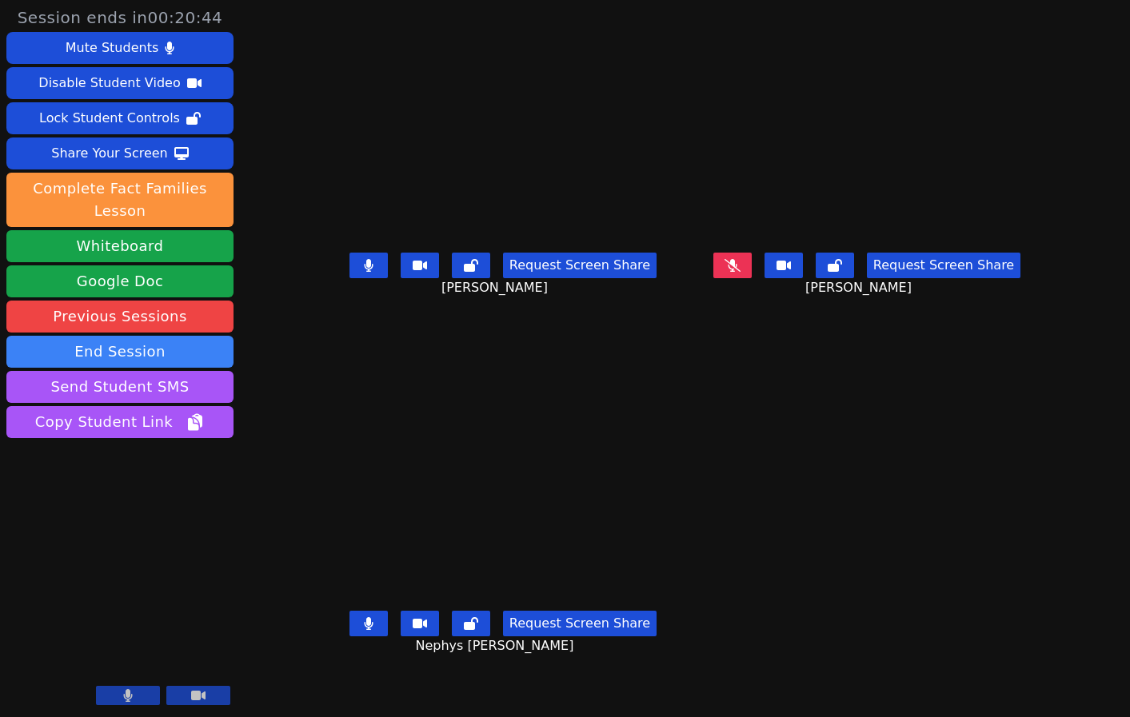
click at [102, 484] on aside "Session ends in 00:20:44 Mute Students Disable Student Video Lock Student Contr…" at bounding box center [120, 358] width 240 height 717
click at [161, 495] on aside "Session ends in 00:18:10 Mute Students Disable Student Video Lock Student Contr…" at bounding box center [120, 358] width 240 height 717
drag, startPoint x: 102, startPoint y: 504, endPoint x: 101, endPoint y: 481, distance: 23.2
click at [102, 501] on aside "Session ends in 00:17:10 Mute Students Disable Student Video Lock Student Contr…" at bounding box center [120, 358] width 240 height 717
click at [30, 553] on aside "Session ends in 00:16:31 Mute Students Disable Student Video Lock Student Contr…" at bounding box center [120, 358] width 240 height 717
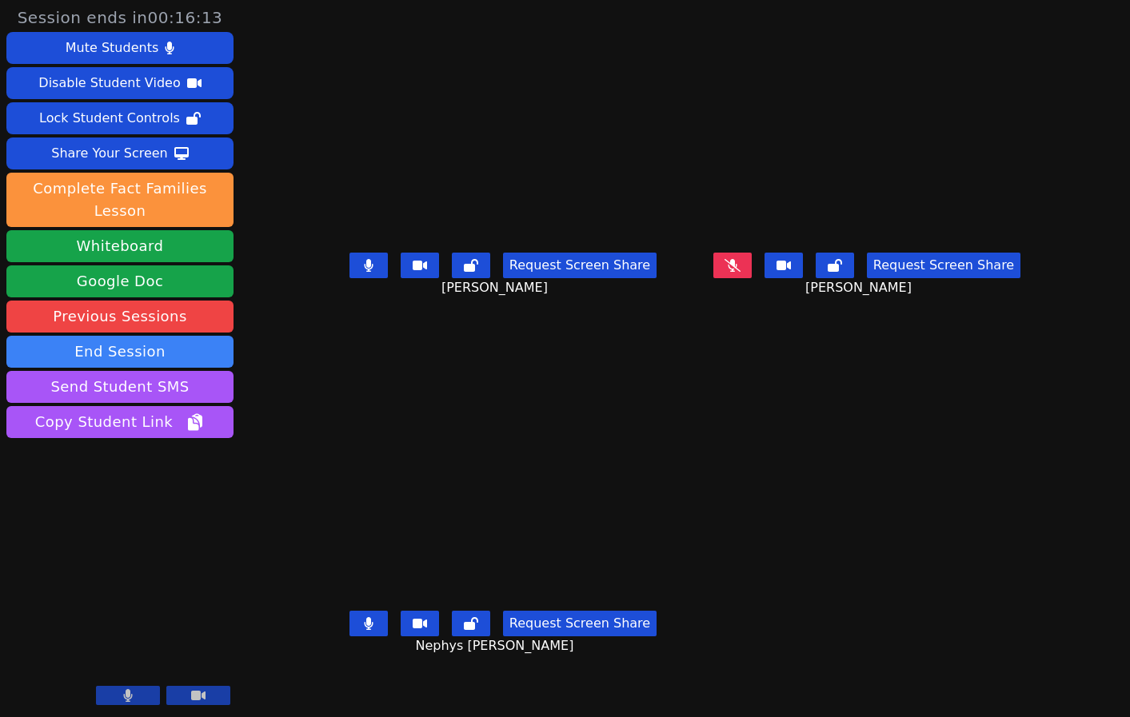
click at [741, 272] on icon at bounding box center [733, 265] width 16 height 13
click at [752, 278] on button at bounding box center [732, 266] width 38 height 26
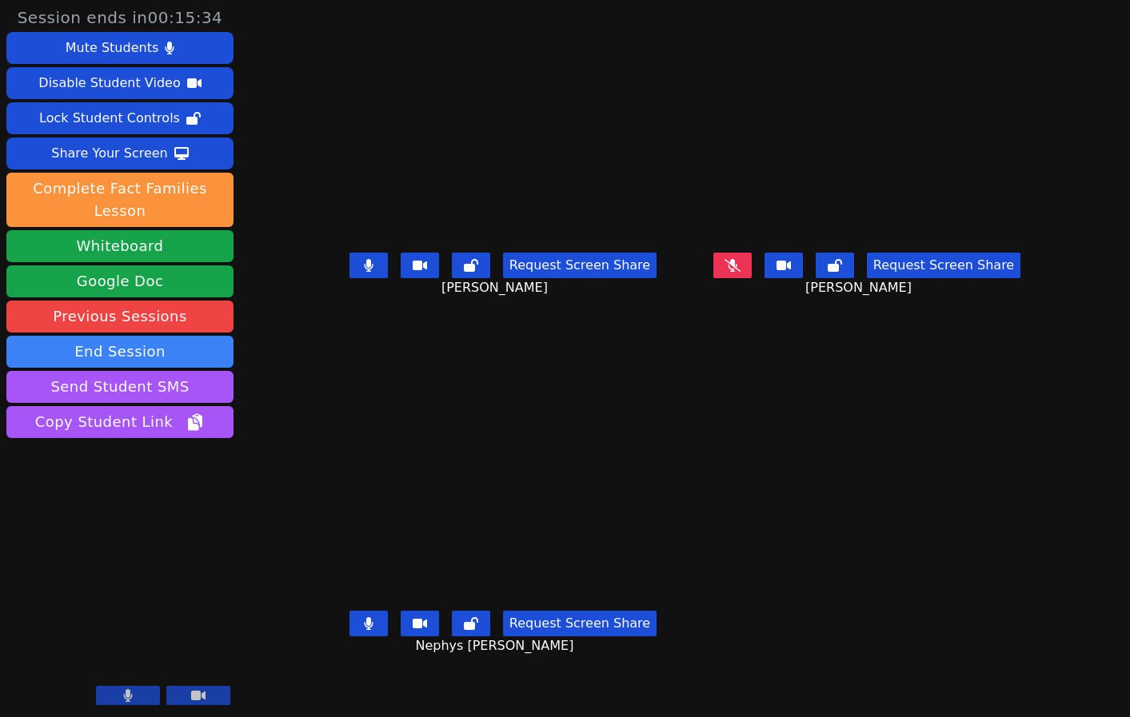
click at [752, 278] on button at bounding box center [732, 266] width 38 height 26
click at [741, 272] on icon at bounding box center [733, 265] width 16 height 13
click at [752, 278] on button at bounding box center [732, 266] width 38 height 26
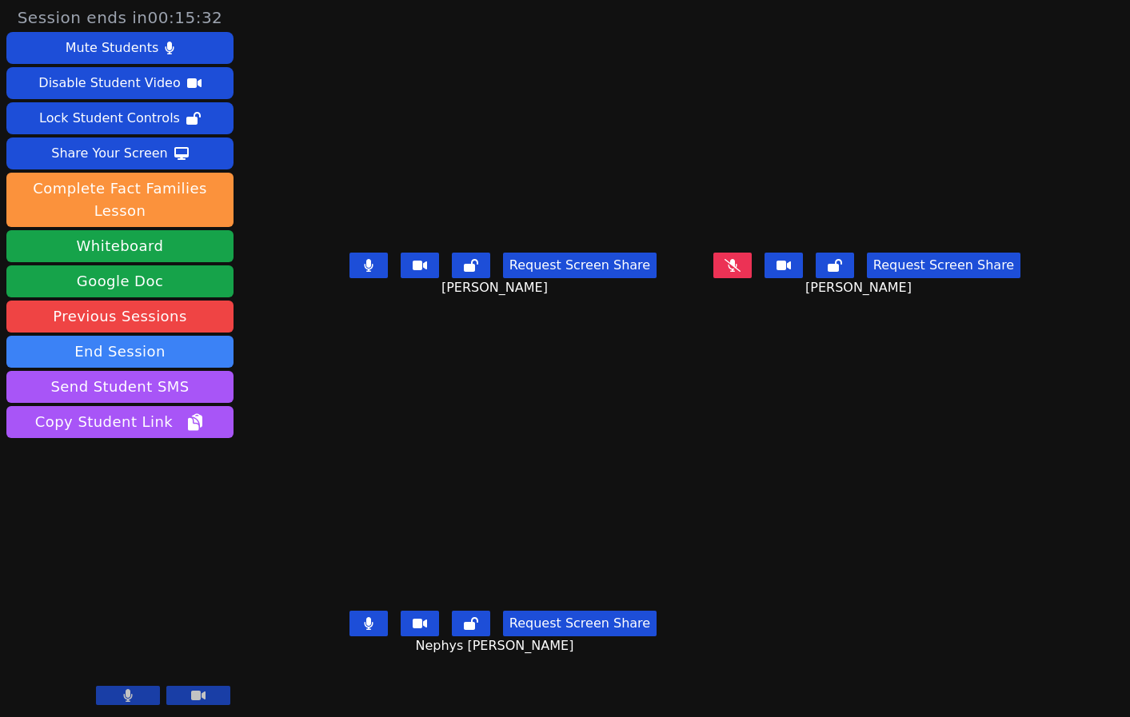
click at [752, 278] on button at bounding box center [732, 266] width 38 height 26
click at [105, 52] on div "Mute Students" at bounding box center [112, 48] width 93 height 26
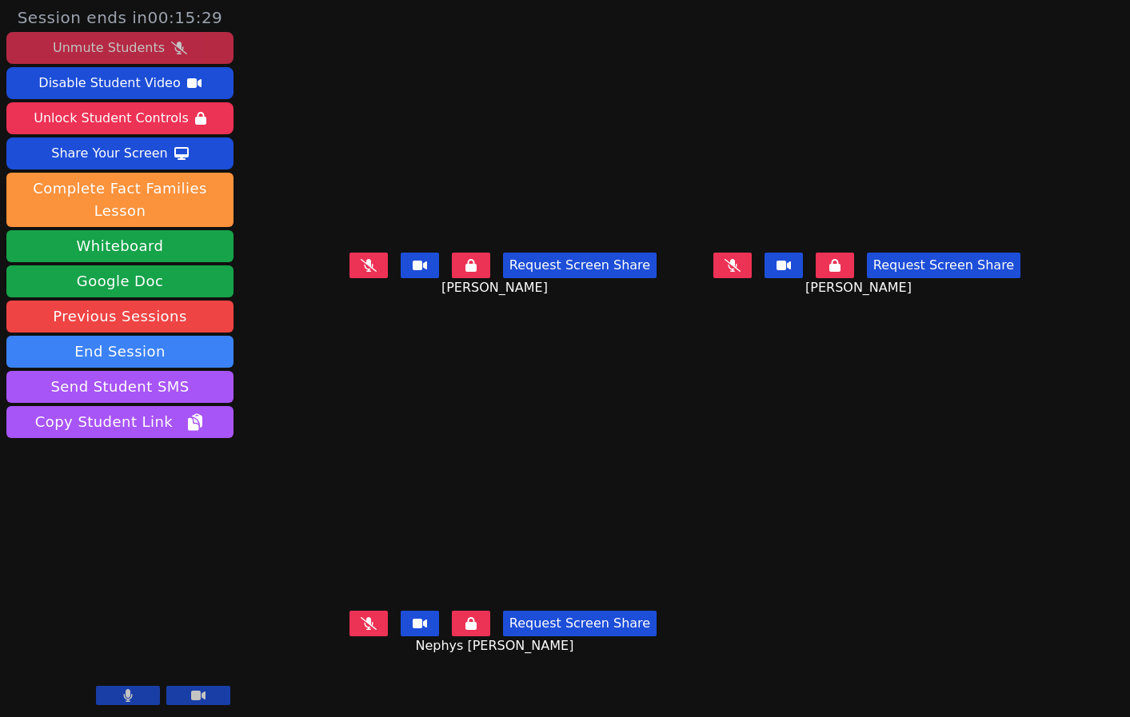
click at [109, 46] on div "Unmute Students" at bounding box center [109, 48] width 112 height 26
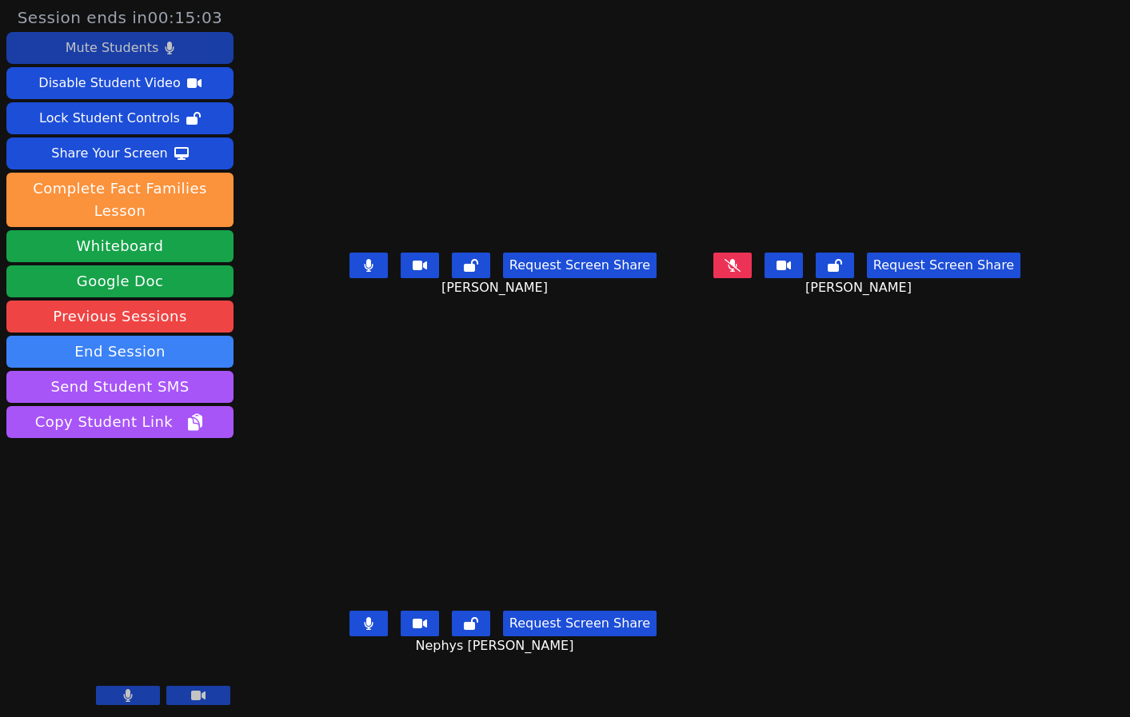
click at [116, 486] on aside "Session ends in 00:15:03 Mute Students Disable Student Video Lock Student Contr…" at bounding box center [120, 358] width 240 height 717
click at [161, 500] on aside "Session ends in 00:14:29 Mute Students Disable Student Video Lock Student Contr…" at bounding box center [120, 358] width 240 height 717
click at [99, 510] on aside "Session ends in 00:13:59 Mute Students Disable Student Video Lock Student Contr…" at bounding box center [120, 358] width 240 height 717
click at [149, 476] on aside "Session ends in 00:13:22 Mute Students Disable Student Video Lock Student Contr…" at bounding box center [120, 358] width 240 height 717
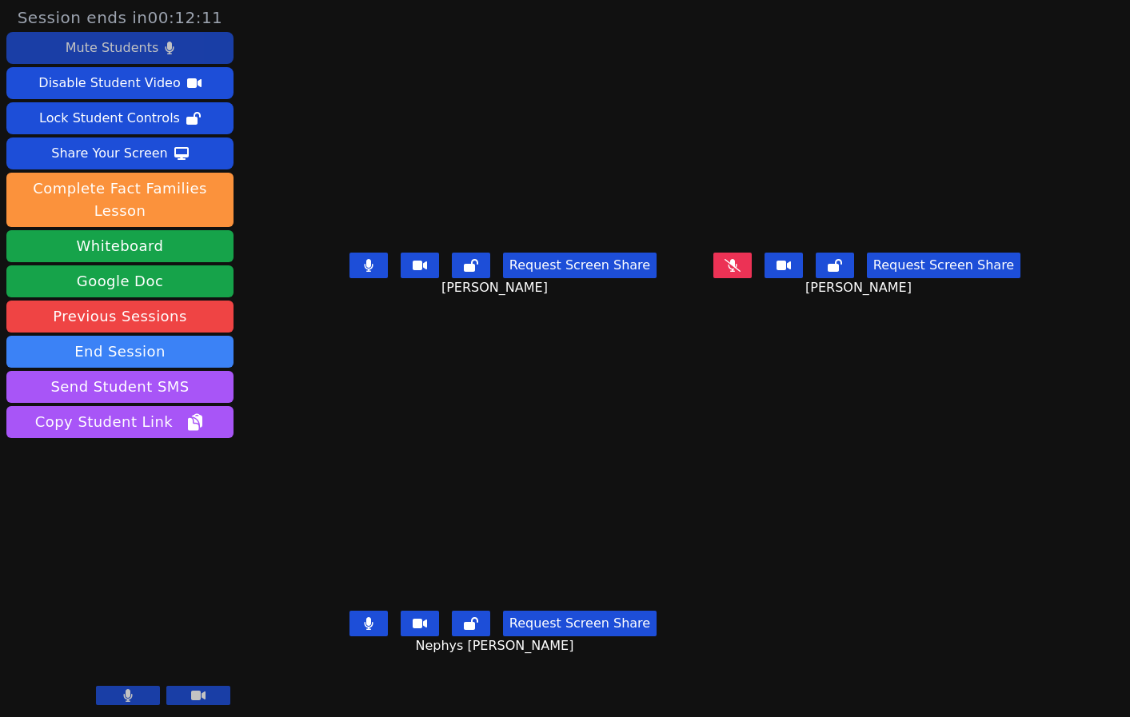
drag, startPoint x: 83, startPoint y: 517, endPoint x: 84, endPoint y: 489, distance: 27.2
click at [83, 517] on aside "Session ends in 00:12:11 Mute Students Disable Student Video Lock Student Contr…" at bounding box center [120, 358] width 240 height 717
click at [752, 278] on button at bounding box center [732, 266] width 38 height 26
click at [741, 272] on icon at bounding box center [733, 265] width 16 height 13
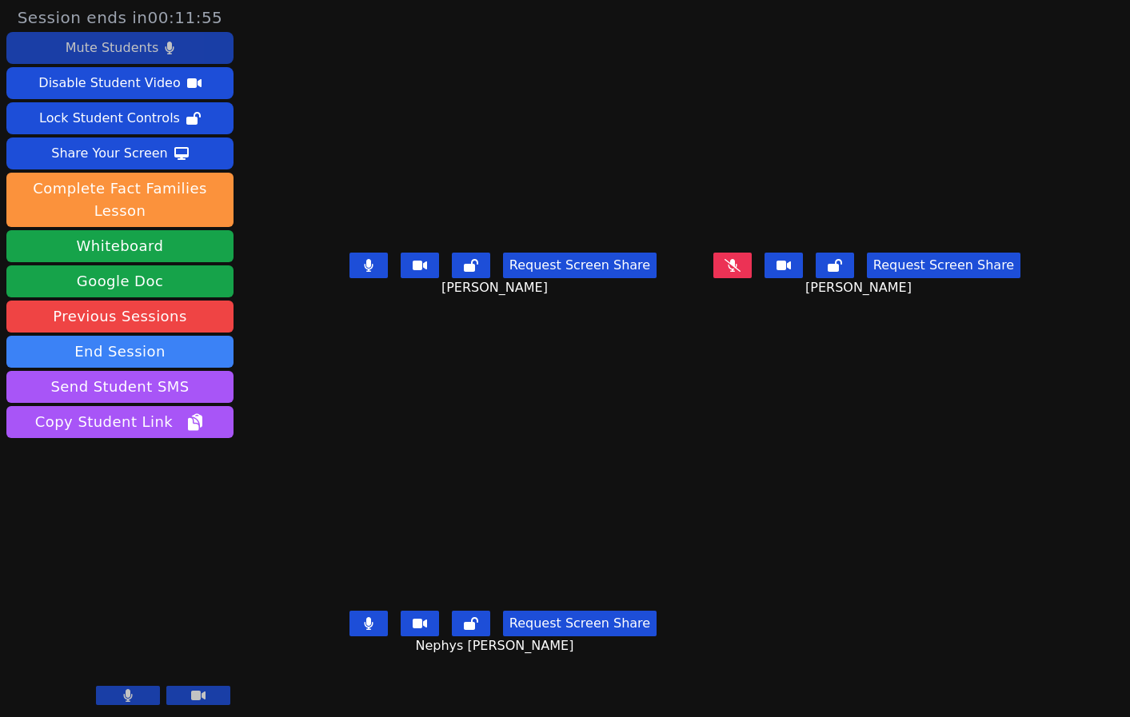
click at [741, 272] on icon at bounding box center [733, 265] width 16 height 13
click at [752, 278] on button at bounding box center [732, 266] width 38 height 26
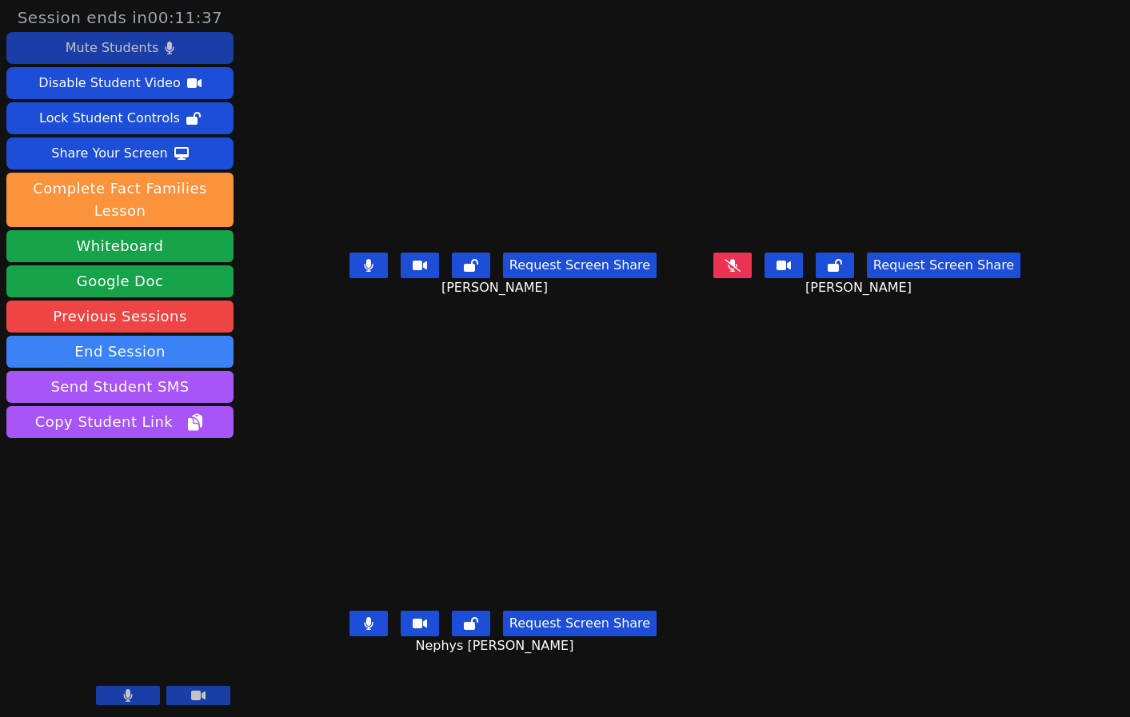
click at [752, 278] on button at bounding box center [732, 266] width 38 height 26
click at [741, 272] on icon at bounding box center [733, 265] width 16 height 13
click at [349, 637] on button at bounding box center [368, 624] width 38 height 26
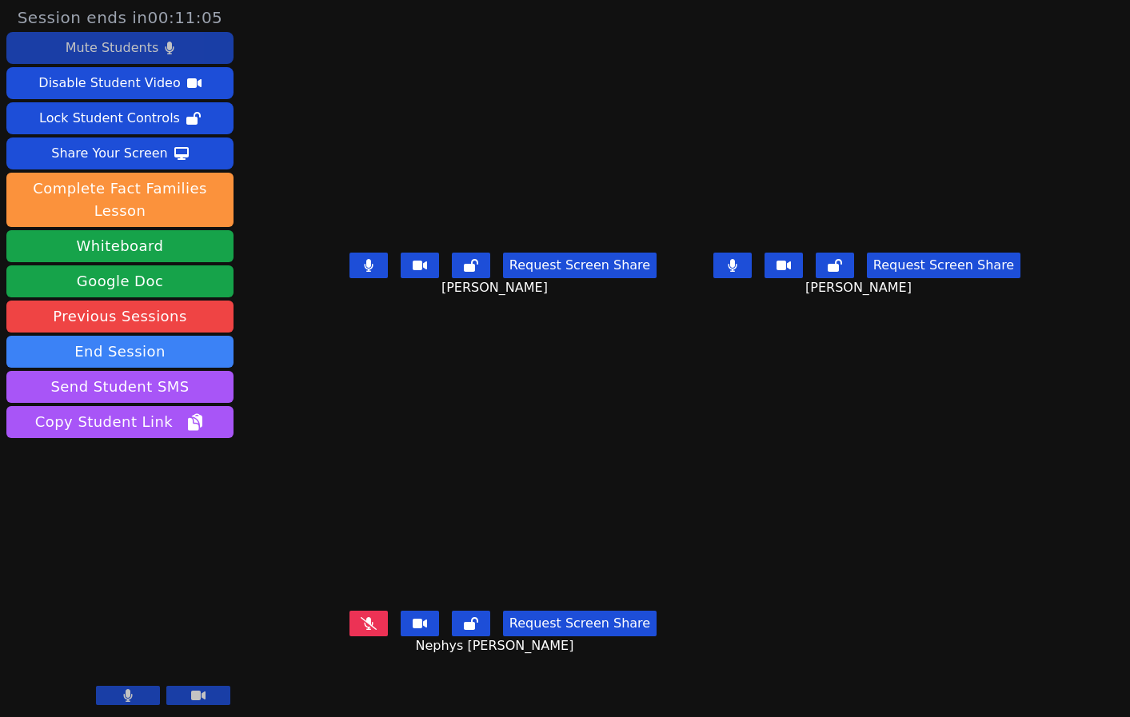
click at [349, 278] on button at bounding box center [368, 266] width 38 height 26
click at [361, 272] on icon at bounding box center [369, 265] width 16 height 13
click at [361, 630] on icon at bounding box center [369, 623] width 16 height 13
click at [110, 513] on aside "Session ends in 00:10:14 Mute Students Disable Student Video Lock Student Contr…" at bounding box center [120, 358] width 240 height 717
drag, startPoint x: 750, startPoint y: 503, endPoint x: 753, endPoint y: 565, distance: 62.4
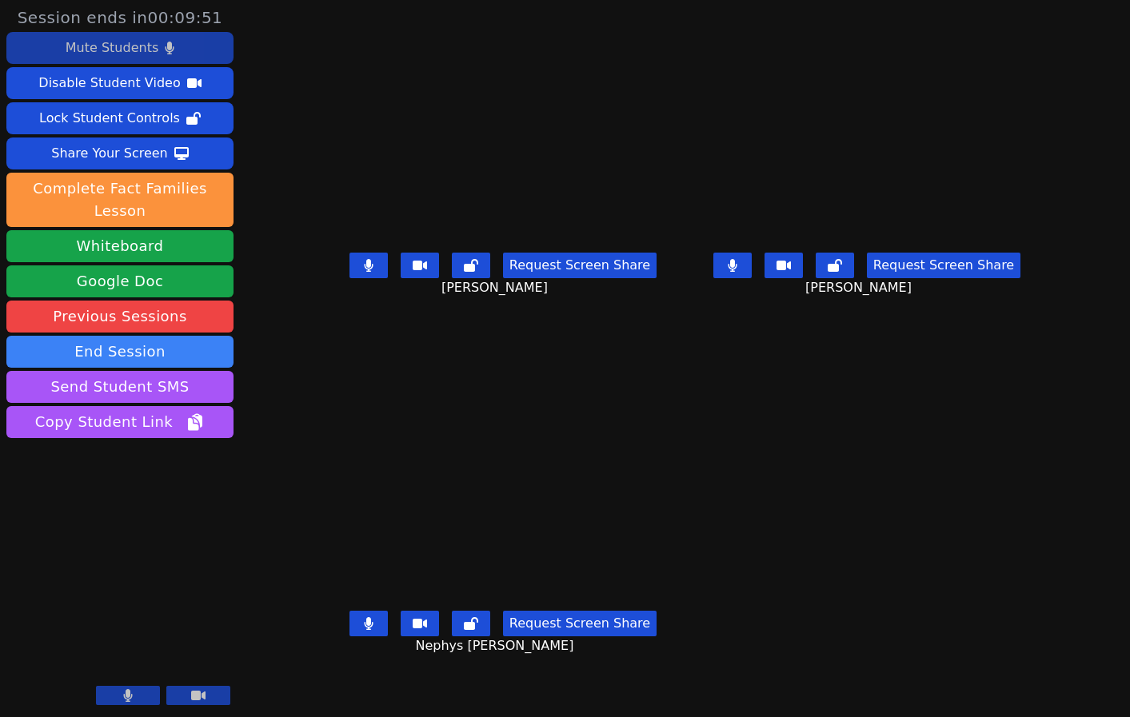
click at [88, 514] on aside "Session ends in 00:09:51 Mute Students Disable Student Video Lock Student Contr…" at bounding box center [120, 358] width 240 height 717
click at [26, 546] on aside "Session ends in 00:07:41 Mute Students Disable Student Video Lock Student Contr…" at bounding box center [120, 358] width 240 height 717
click at [101, 485] on aside "Session ends in 00:06:46 Mute Students Disable Student Video Lock Student Contr…" at bounding box center [120, 358] width 240 height 717
click at [139, 491] on aside "Session ends in 00:06:04 Mute Students Disable Student Video Lock Student Contr…" at bounding box center [120, 358] width 240 height 717
drag, startPoint x: 101, startPoint y: 501, endPoint x: 102, endPoint y: 483, distance: 18.5
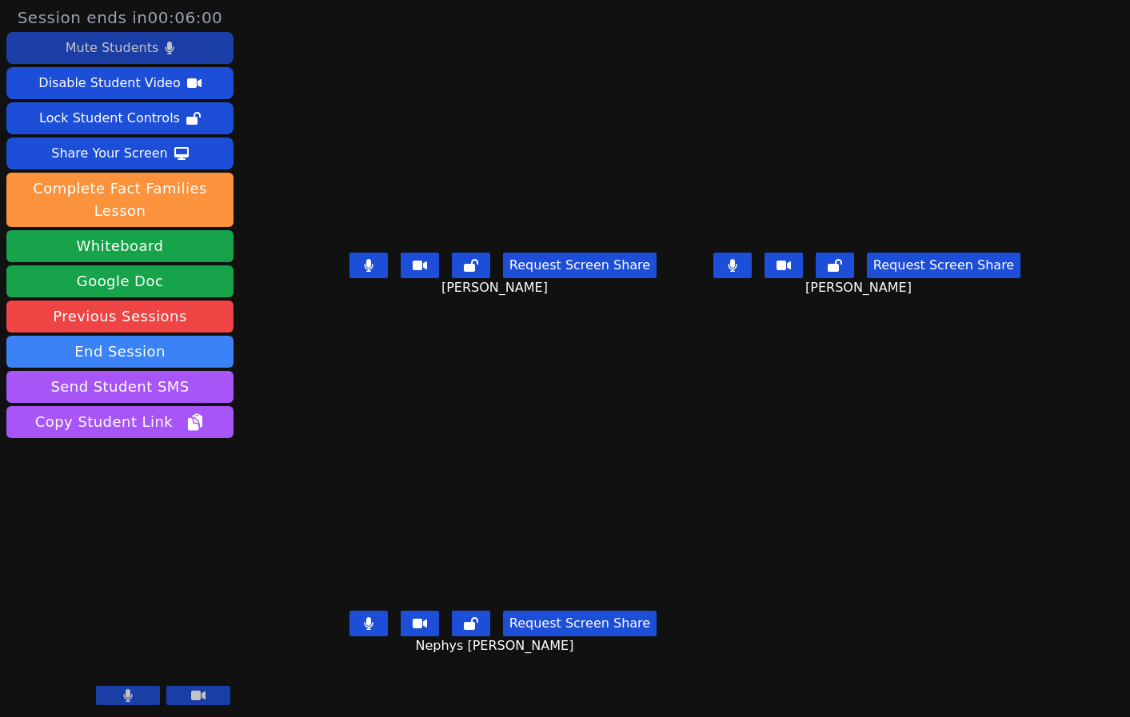
click at [101, 501] on aside "Session ends in 00:06:00 Mute Students Disable Student Video Lock Student Contr…" at bounding box center [120, 358] width 240 height 717
click at [74, 508] on aside "Session ends in 00:05:13 Mute Students Disable Student Video Lock Student Contr…" at bounding box center [120, 358] width 240 height 717
click at [161, 465] on aside "Session ends in 00:04:12 Mute Students Disable Student Video Lock Student Contr…" at bounding box center [120, 358] width 240 height 717
click at [120, 495] on aside "Session ends in 00:03:54 Mute Students Disable Student Video Lock Student Contr…" at bounding box center [120, 358] width 240 height 717
click at [146, 496] on aside "Session ends in 00:03:44 Mute Students Disable Student Video Lock Student Contr…" at bounding box center [120, 358] width 240 height 717
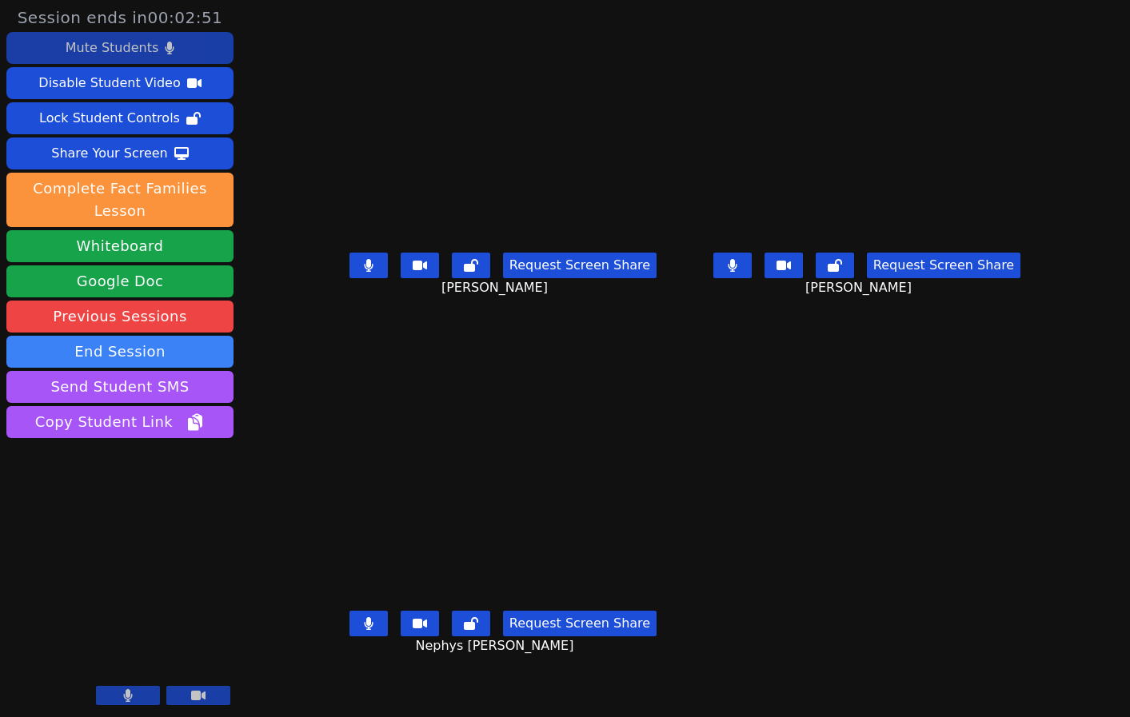
click at [74, 485] on aside "Session ends in 00:02:51 Mute Students Disable Student Video Lock Student Contr…" at bounding box center [120, 358] width 240 height 717
click at [173, 473] on aside "Session ends in 00:01:27 Mute Students Disable Student Video Lock Student Contr…" at bounding box center [120, 358] width 240 height 717
click at [166, 479] on aside "Session ends in 00:01:20 Mute Students Disable Student Video Lock Student Contr…" at bounding box center [120, 358] width 240 height 717
click at [122, 519] on aside "Session ends in 00:00:31 Mute Students Disable Student Video Lock Student Contr…" at bounding box center [120, 358] width 240 height 717
click at [39, 469] on aside "Session ends in 00:00:12 Mute Students Disable Student Video Lock Student Contr…" at bounding box center [120, 358] width 240 height 717
